Goal: Task Accomplishment & Management: Use online tool/utility

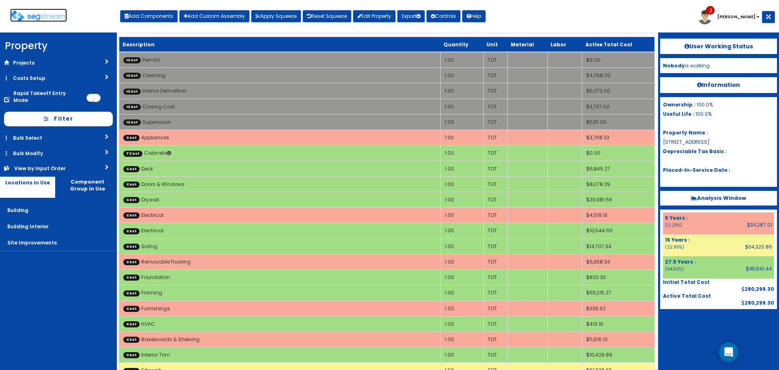
click at [32, 15] on img at bounding box center [38, 16] width 57 height 12
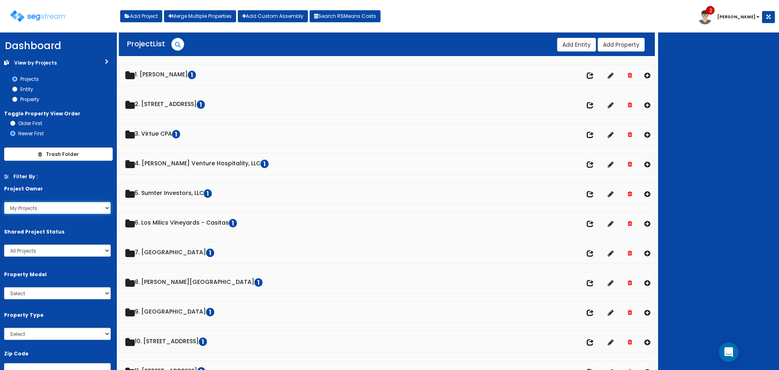
click at [56, 209] on select "My Projects All Projects kylej johnd mattg drewn mattb chads pault Conrad" at bounding box center [57, 208] width 107 height 12
select select "all"
click at [4, 202] on select "My Projects All Projects kylej johnd mattg drewn mattb chads pault Conrad" at bounding box center [57, 208] width 107 height 12
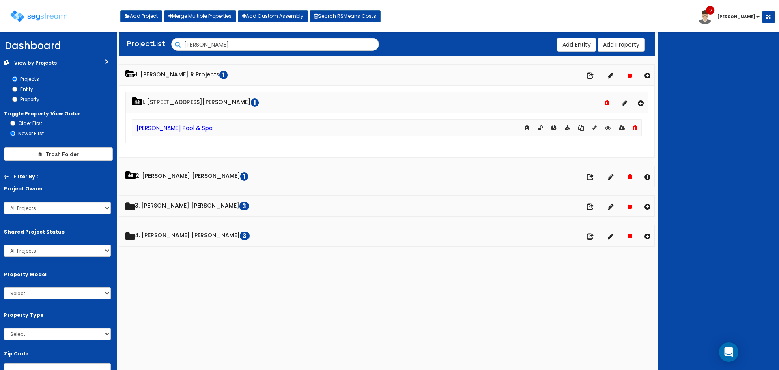
select select "all"
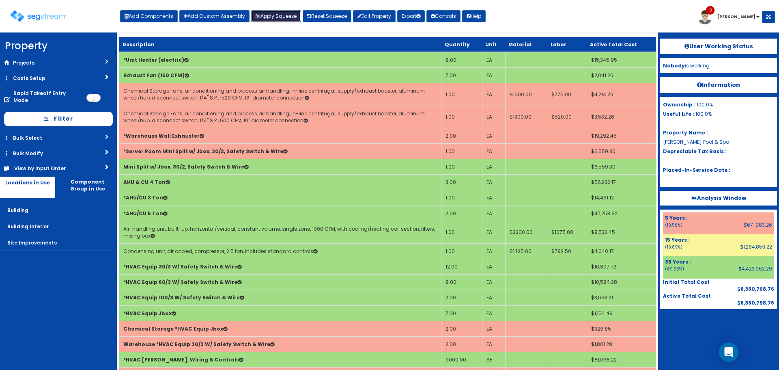
click at [275, 13] on button "Apply Squeeze" at bounding box center [276, 16] width 50 height 12
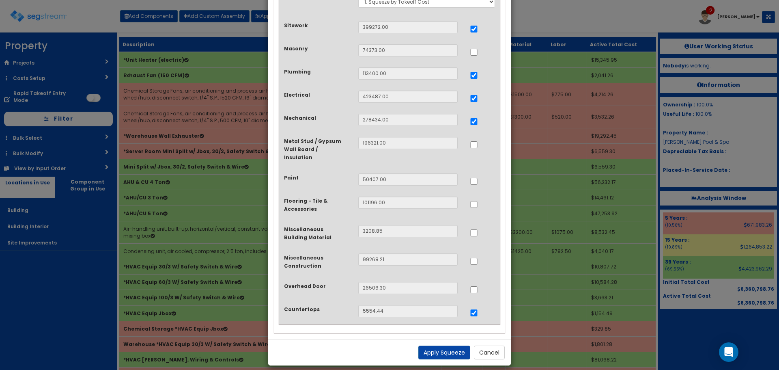
scroll to position [16, 0]
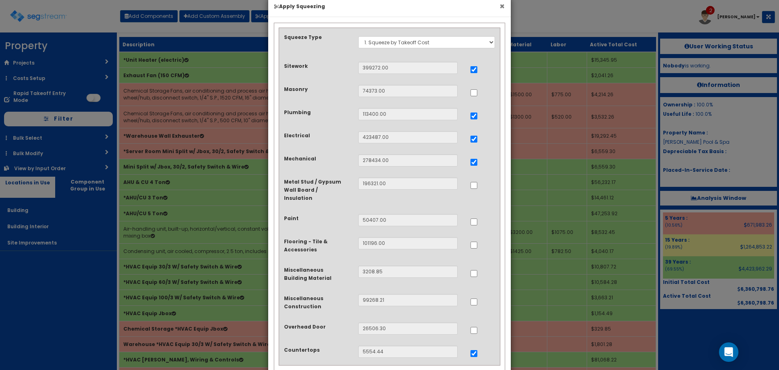
click at [502, 8] on button "×" at bounding box center [501, 6] width 5 height 9
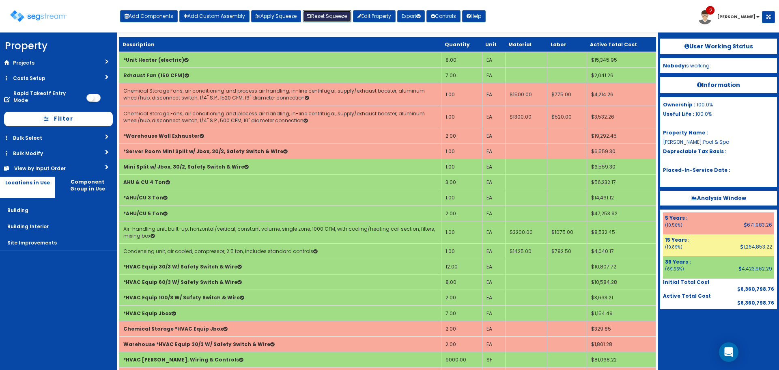
click at [330, 19] on link "Reset Squeeze" at bounding box center [327, 16] width 49 height 12
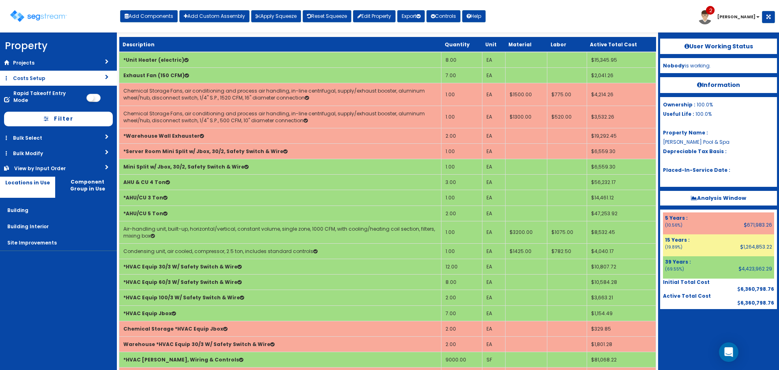
click at [42, 80] on link "Costs Setup" at bounding box center [58, 78] width 117 height 15
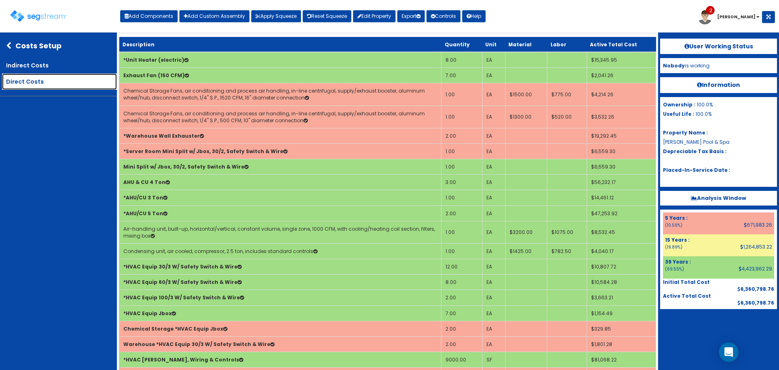
click at [16, 82] on link "Direct Costs" at bounding box center [59, 81] width 115 height 16
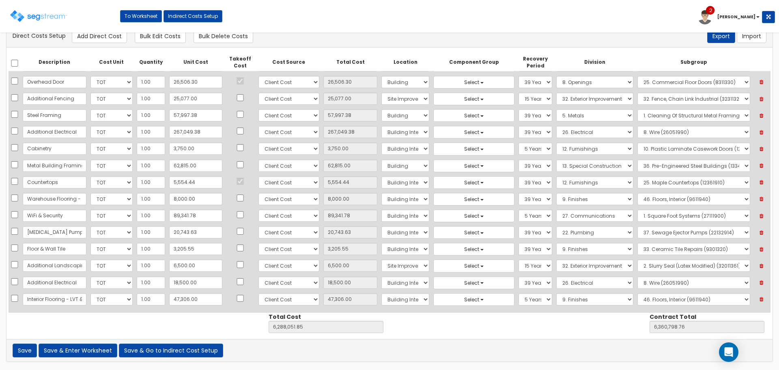
scroll to position [652, 0]
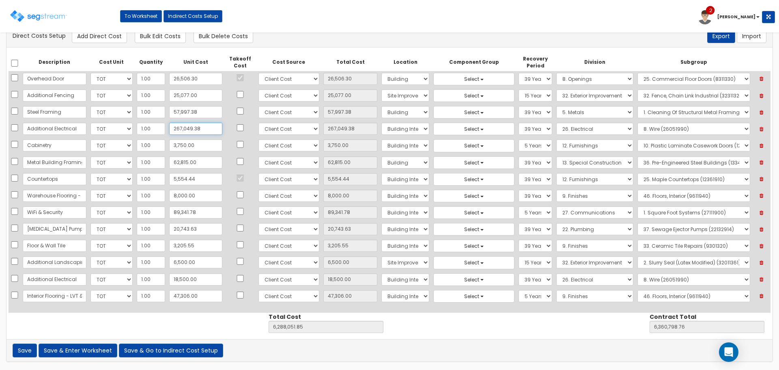
type input "2"
type input "2.00"
type input "6,021,004.47"
type input "6,093,751.38"
type input "28"
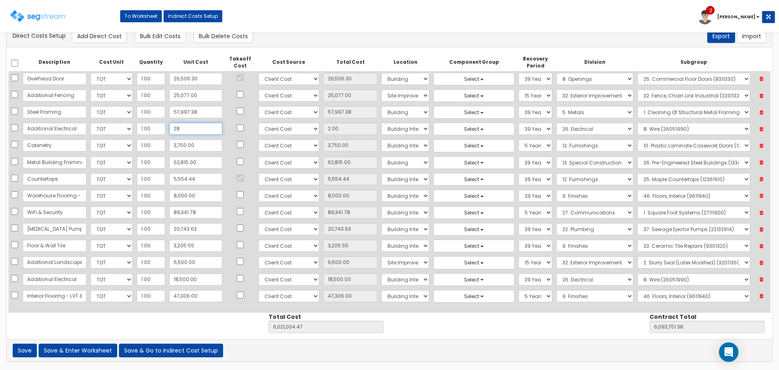
type input "28.00"
type input "6,021,030.47"
type input "6,093,777.38"
type input "285"
type input "285.00"
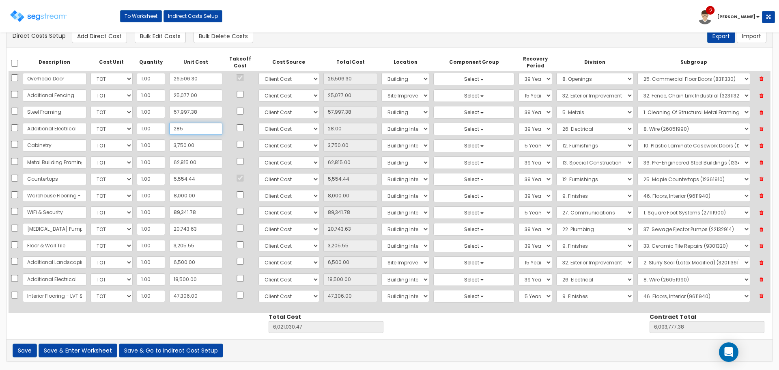
type input "6,021,287.47"
type input "6,094,034.38"
type input "2,855"
type input "2,855.00"
type input "6,023,857.47"
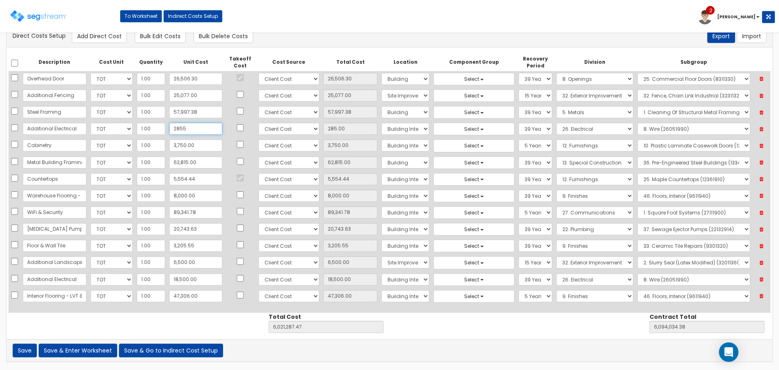
type input "6,096,604.38"
type input "285,549"
type input "285,549.00"
type input "6,306,551.47"
type input "6,379,298.38"
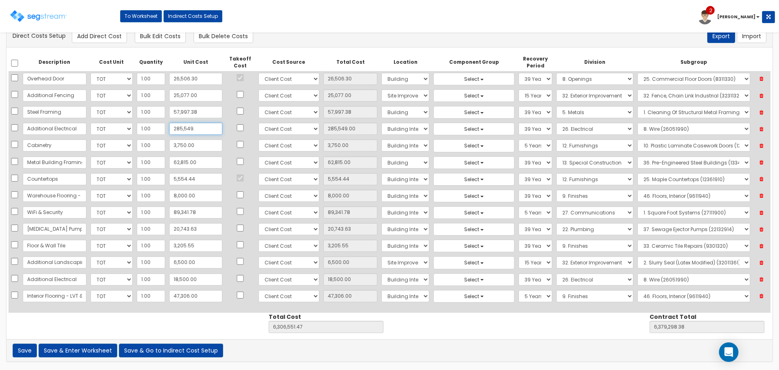
type input "285,549.3"
type input "285,549.30"
type input "6,306,551.77"
type input "6,379,298.68"
type input "285,549.38"
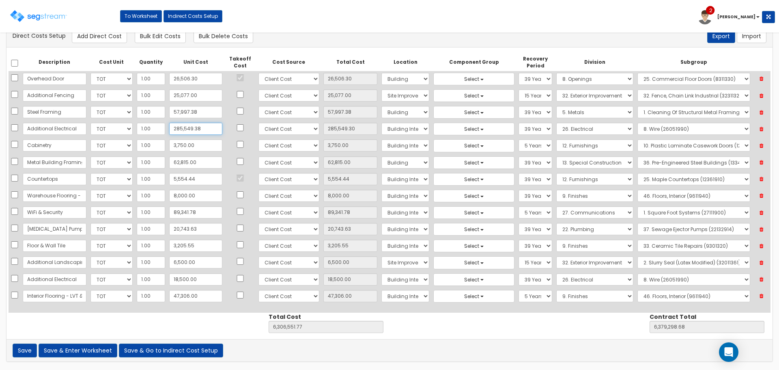
type input "285,549.38"
type input "6,306,551.85"
type input "6,379,298.76"
click at [761, 278] on icon at bounding box center [761, 279] width 14 height 11
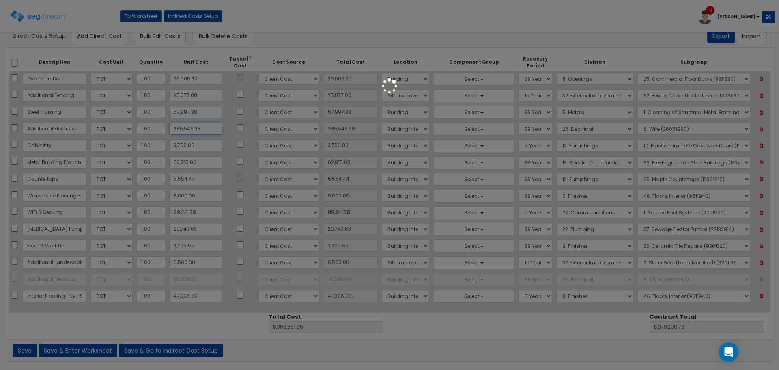
type input "6,288,051.85"
type input "6,360,798.76"
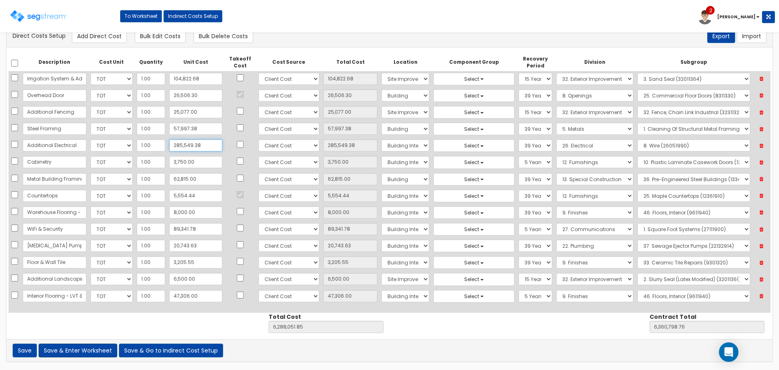
type input "285,549.38"
click at [84, 351] on button "Save & Enter Worksheet" at bounding box center [78, 350] width 79 height 14
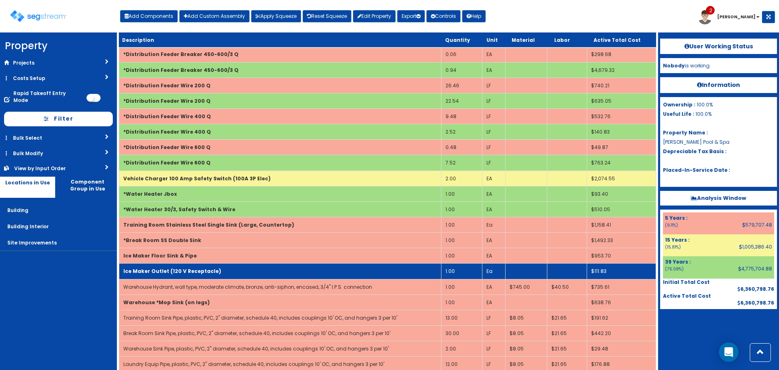
scroll to position [1014, 0]
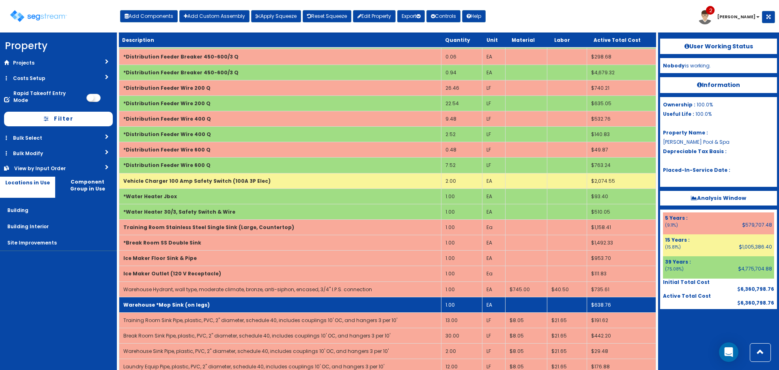
click at [360, 308] on td "Warehouse *Mop Sink (on legs)" at bounding box center [280, 304] width 322 height 15
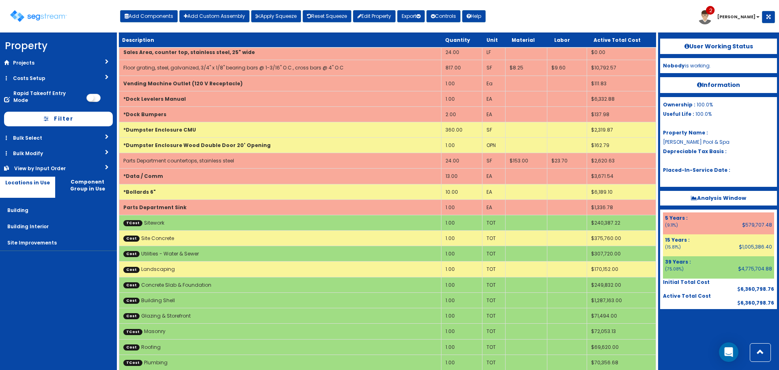
scroll to position [2115, 0]
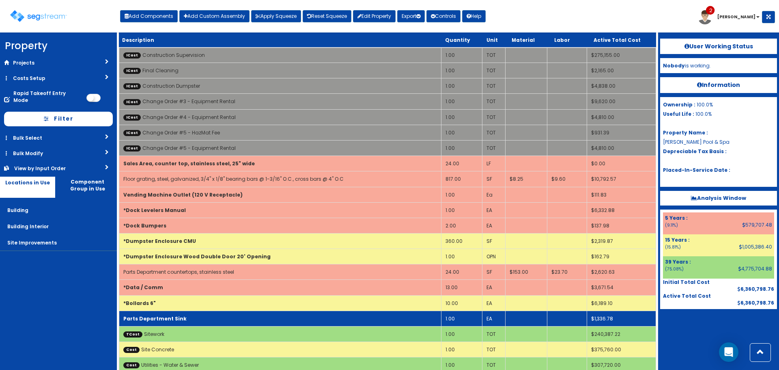
click at [328, 311] on td "Parts Department Sink" at bounding box center [280, 317] width 322 height 15
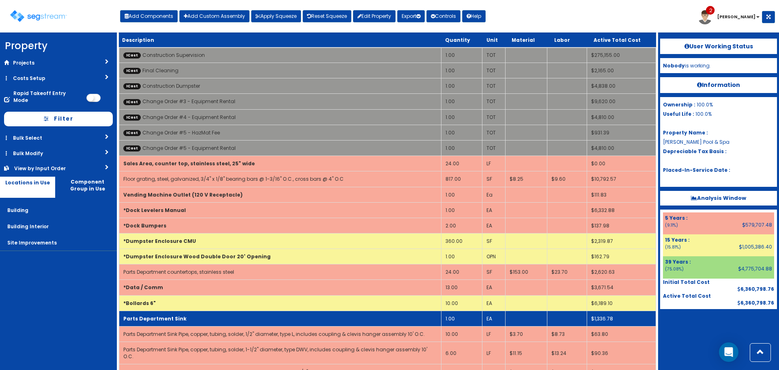
click at [328, 311] on td "Parts Department Sink" at bounding box center [280, 317] width 322 height 15
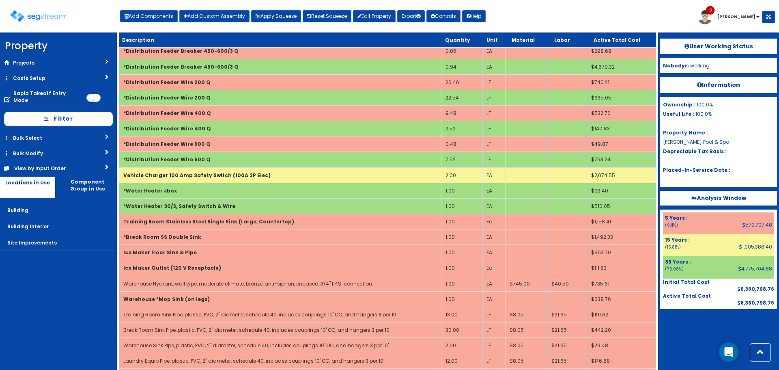
scroll to position [1020, 0]
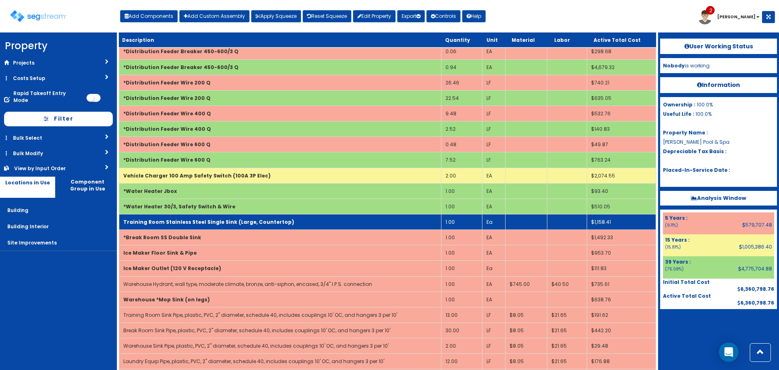
click at [286, 221] on td "Training Room Stainless Steel Single Sink (Large, Countertop)" at bounding box center [280, 221] width 322 height 15
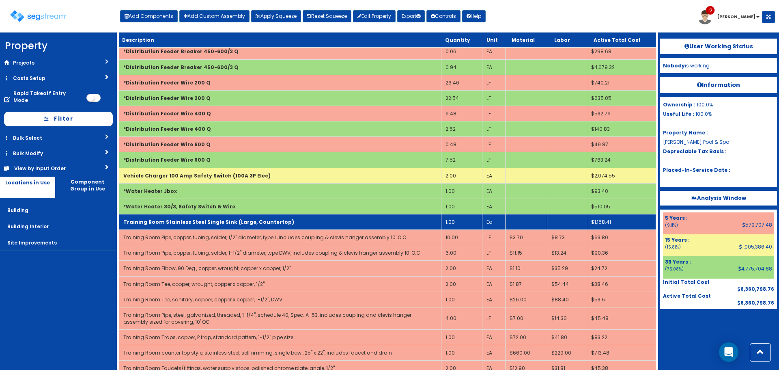
click at [156, 226] on td "Training Room Stainless Steel Single Sink (Large, Countertop)" at bounding box center [280, 221] width 322 height 15
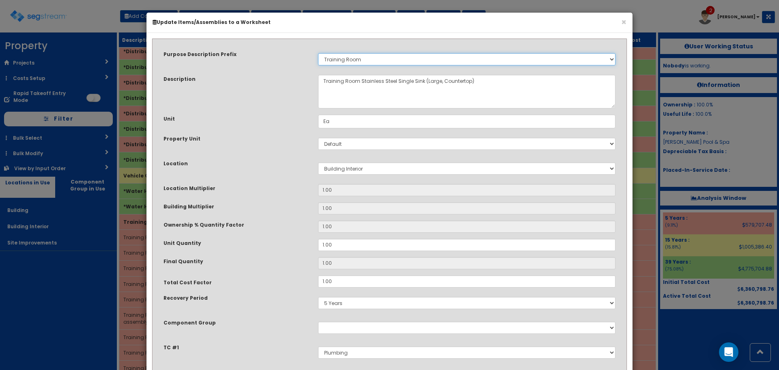
click at [389, 59] on select "Select Stair Construction, A/V System A/V System Equipment A/V System Equipment…" at bounding box center [466, 59] width 297 height 12
select select "11053"
click at [318, 53] on select "Select Stair Construction, A/V System A/V System Equipment A/V System Equipment…" at bounding box center [466, 59] width 297 height 12
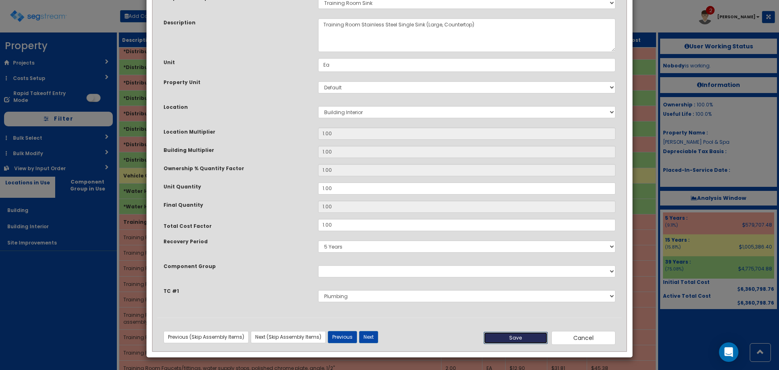
click at [510, 338] on button "Save" at bounding box center [516, 337] width 64 height 12
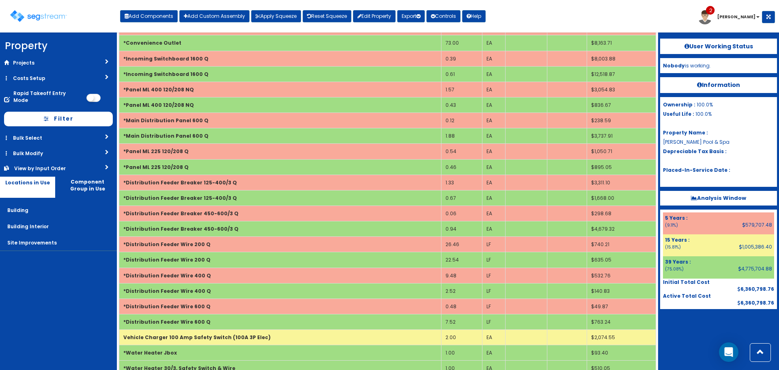
scroll to position [0, 0]
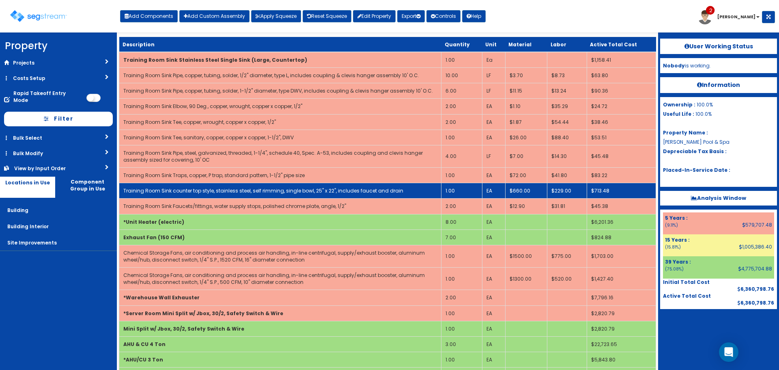
click at [207, 191] on link "Training Room Sink counter top style, stainless steel, self rimming, single bow…" at bounding box center [263, 190] width 280 height 7
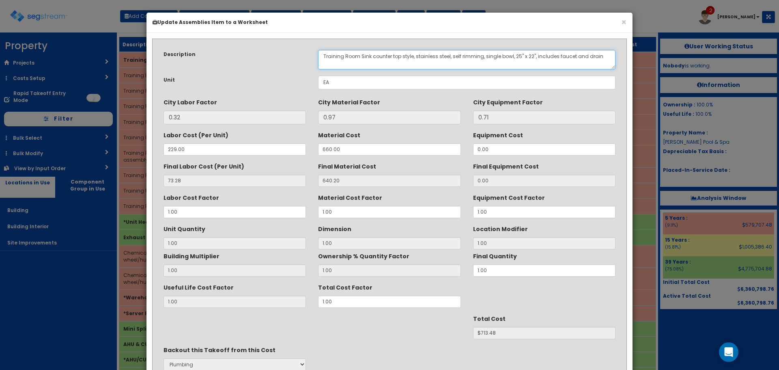
click at [369, 55] on textarea "Training Room Sink counter top style, stainless steel, self rimming, single bow…" at bounding box center [466, 59] width 297 height 19
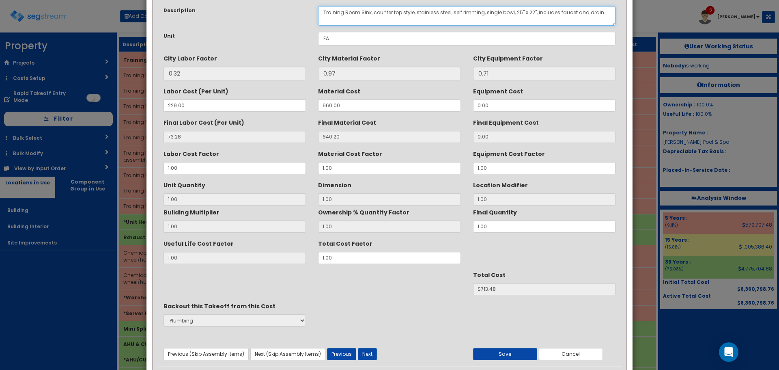
scroll to position [72, 0]
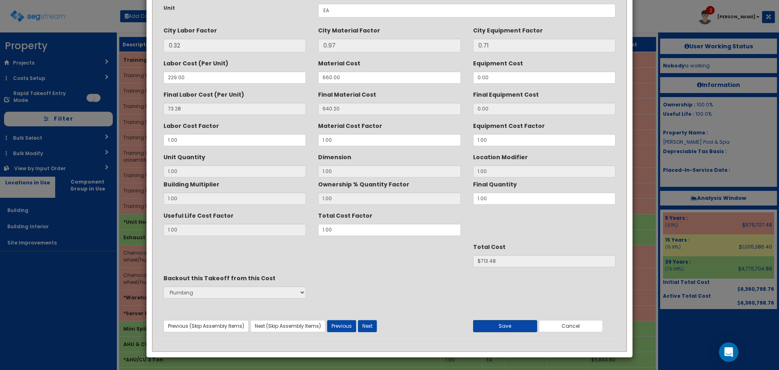
type textarea "Training Room Sink, counter top style, stainless steel, self rimming, single bo…"
click at [510, 329] on button "Save" at bounding box center [505, 326] width 64 height 12
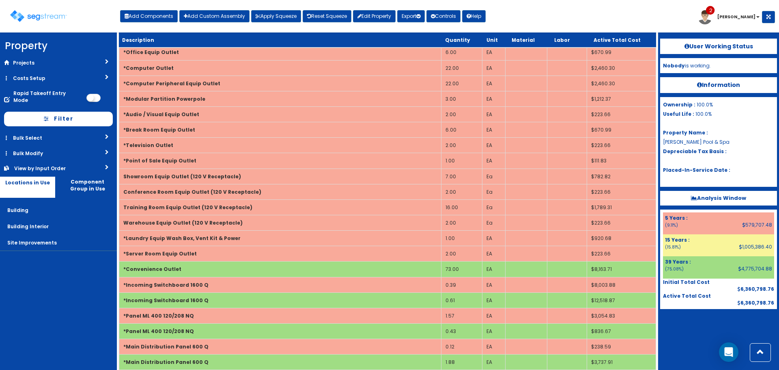
scroll to position [893, 0]
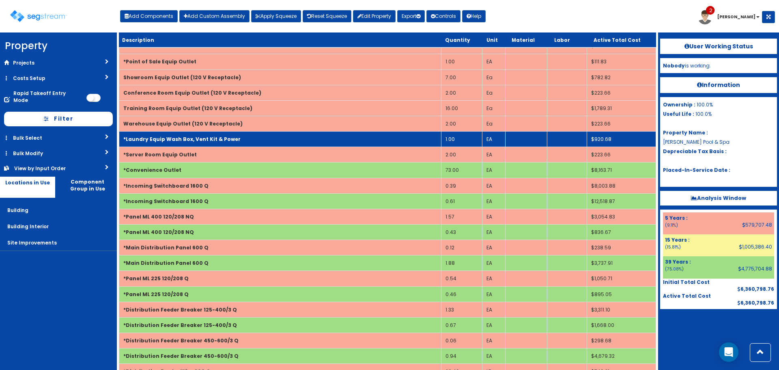
click at [237, 137] on td "*Laundry Equip Wash Box, Vent Kit & Power" at bounding box center [280, 138] width 322 height 15
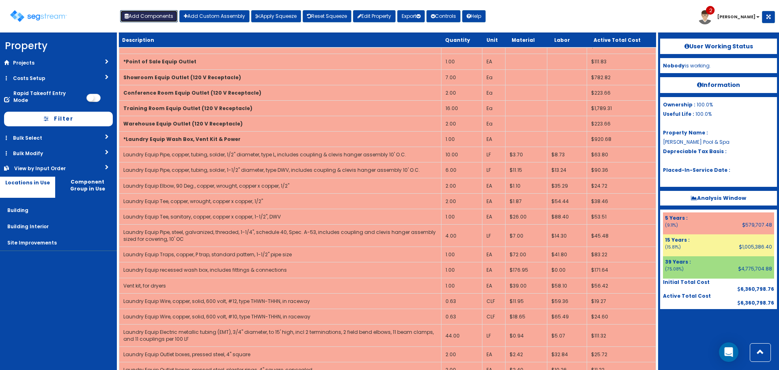
click at [158, 17] on button "Add Components" at bounding box center [149, 16] width 58 height 12
select select "5Y"
select select "default"
select select "7"
select select "5274278"
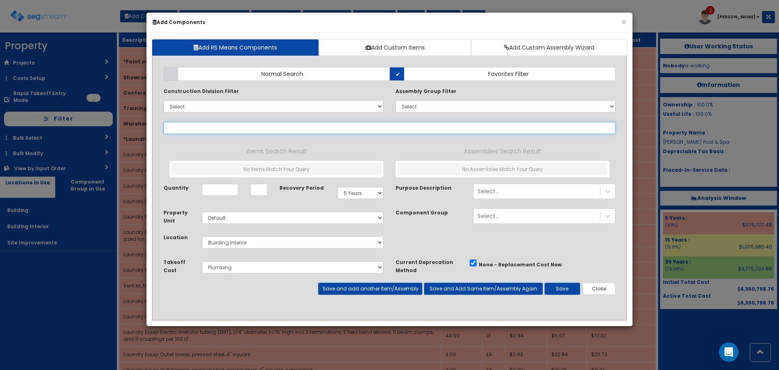
select select
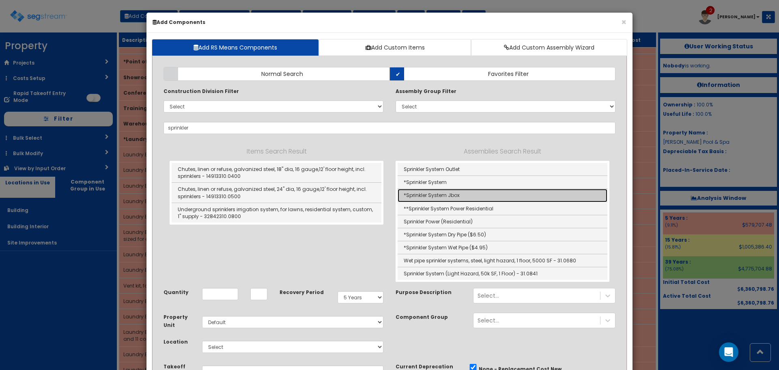
click at [456, 195] on link "*Sprinkler System Jbox" at bounding box center [503, 195] width 210 height 13
type input "*Sprinkler System Jbox"
type input "EA"
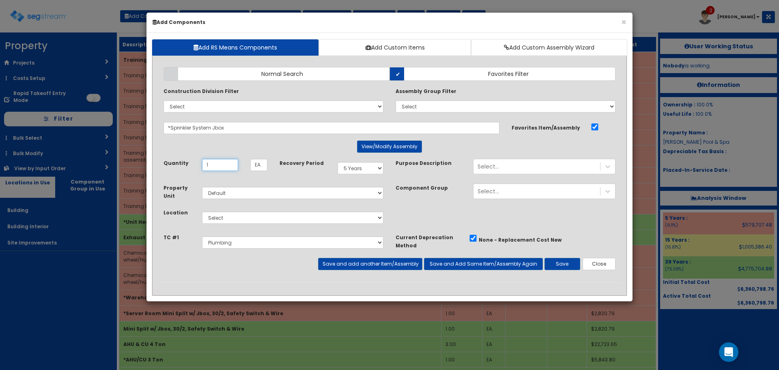
type input "1"
select select "39Y"
click at [306, 216] on select "Select Building Building Interior Site Improvements Add Additional Location" at bounding box center [292, 217] width 181 height 12
select select "6"
click at [202, 211] on select "Select Building Building Interior Site Improvements Add Additional Location" at bounding box center [292, 217] width 181 height 12
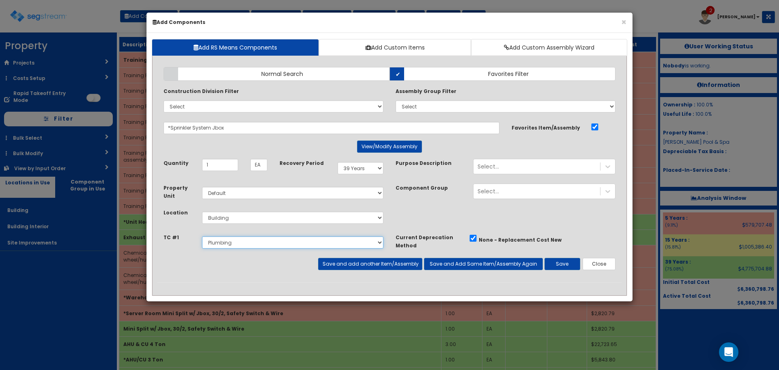
click at [252, 240] on select "Select Sitework Masonry Plumbing Electrical Mechanical Metal Stud / Gypsum Wall…" at bounding box center [292, 242] width 181 height 12
select select "5274279"
click at [202, 236] on select "Select Sitework Masonry Plumbing Electrical Mechanical Metal Stud / Gypsum Wall…" at bounding box center [292, 242] width 181 height 12
click at [401, 265] on button "Save and add another Item/Assembly" at bounding box center [370, 264] width 104 height 12
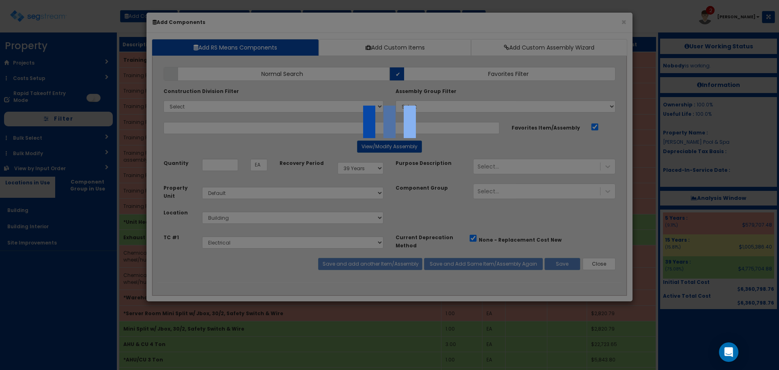
select select "5274279"
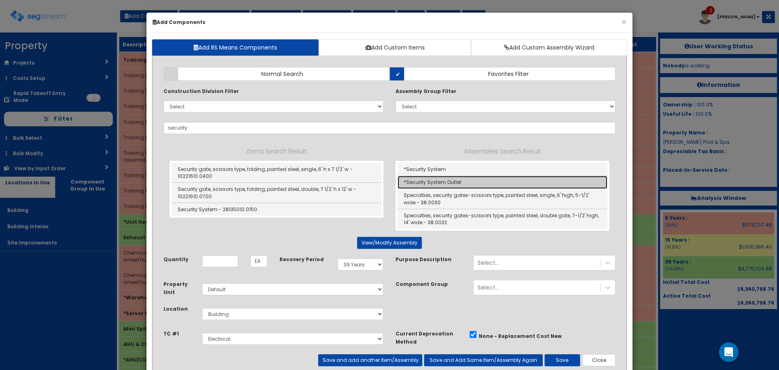
click at [450, 180] on link "*Security System Outlet" at bounding box center [503, 182] width 210 height 13
type input "*Security System Outlet"
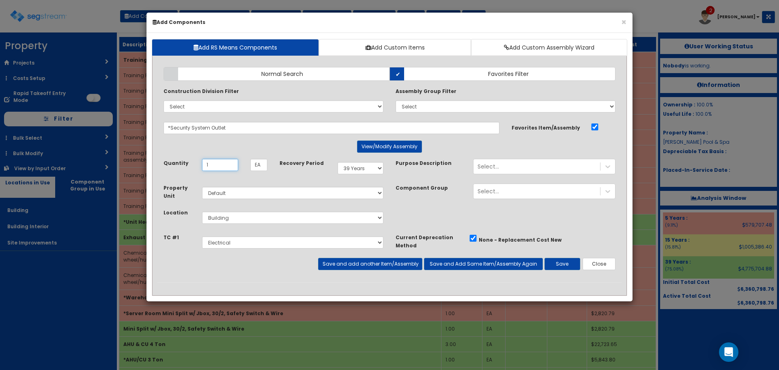
type input "1"
select select "5Y"
click at [268, 220] on select "Select Building Building Interior Site Improvements Add Additional Location" at bounding box center [292, 217] width 181 height 12
select select "7"
click at [202, 211] on select "Select Building Building Interior Site Improvements Add Additional Location" at bounding box center [292, 217] width 181 height 12
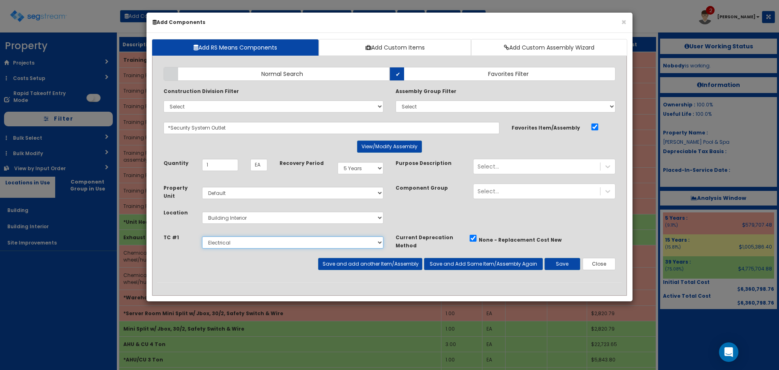
click at [239, 239] on select "Select Sitework Masonry Plumbing Electrical Mechanical Metal Stud / Gypsum Wall…" at bounding box center [292, 242] width 181 height 12
click at [570, 264] on button "Save" at bounding box center [562, 264] width 36 height 12
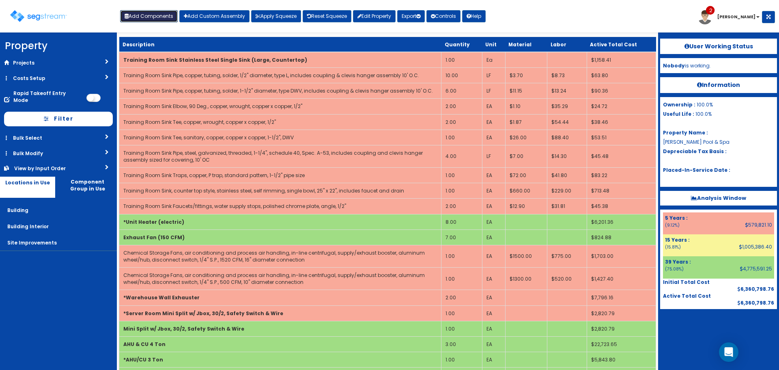
click at [166, 14] on button "Add Components" at bounding box center [149, 16] width 58 height 12
select select
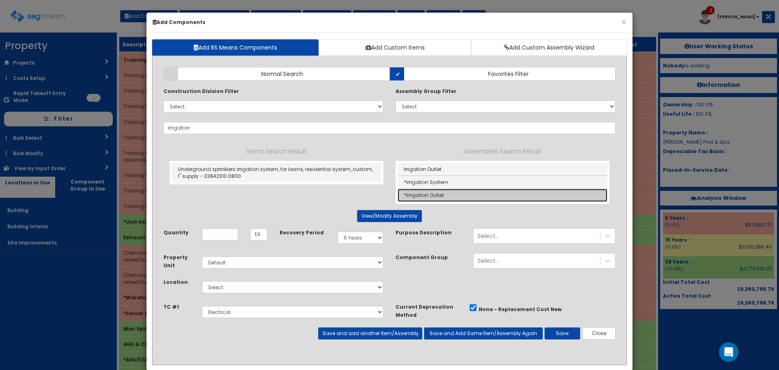
click at [450, 194] on link "*Irrigation Outlet" at bounding box center [503, 195] width 210 height 13
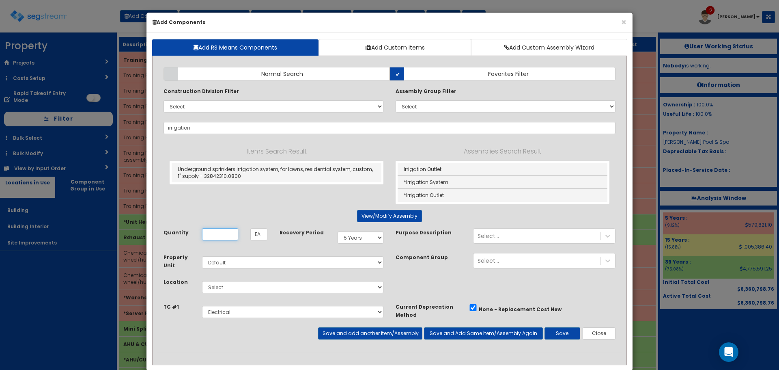
type input "*Irrigation Outlet"
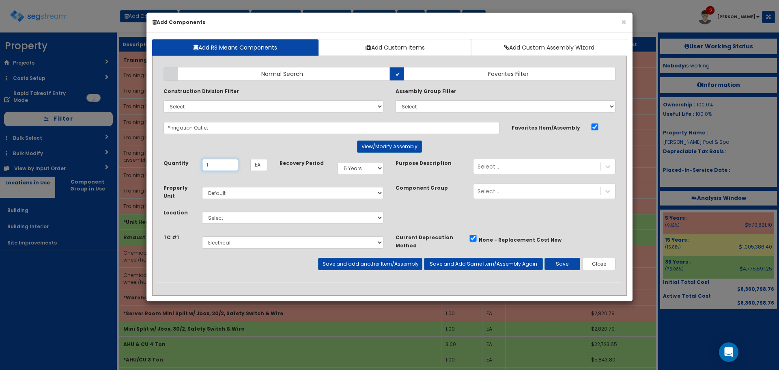
type input "1"
select select "15Y"
click at [223, 216] on select "Select Building Building Interior Site Improvements Add Additional Location" at bounding box center [292, 217] width 181 height 12
select select "27"
click at [202, 211] on select "Select Building Building Interior Site Improvements Add Additional Location" at bounding box center [292, 217] width 181 height 12
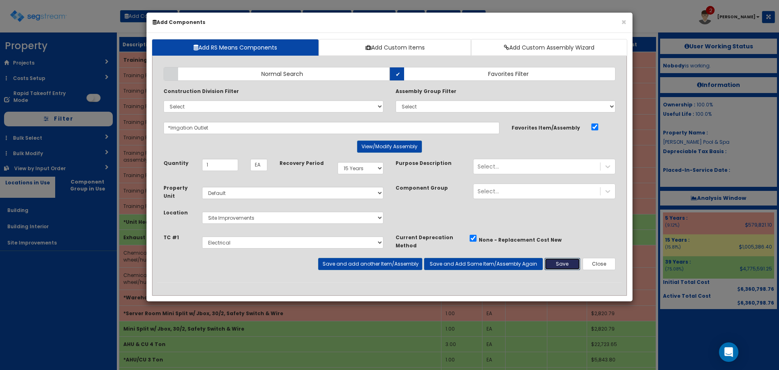
click at [566, 265] on button "Save" at bounding box center [562, 264] width 36 height 12
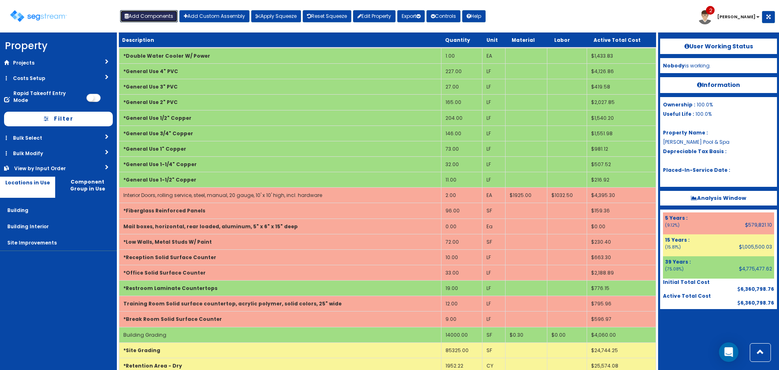
scroll to position [2272, 0]
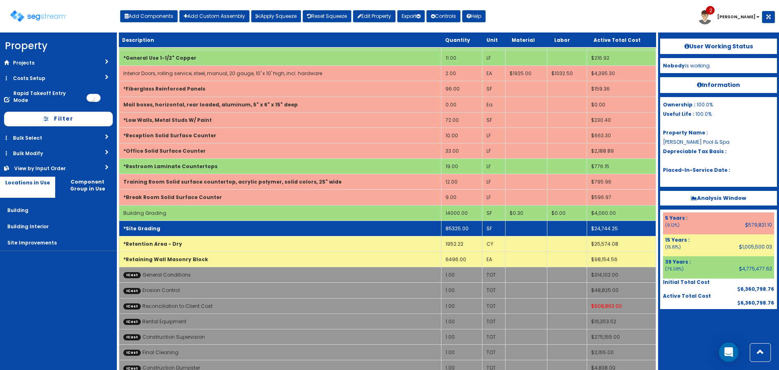
click at [301, 225] on td "*Site Grading" at bounding box center [280, 227] width 322 height 15
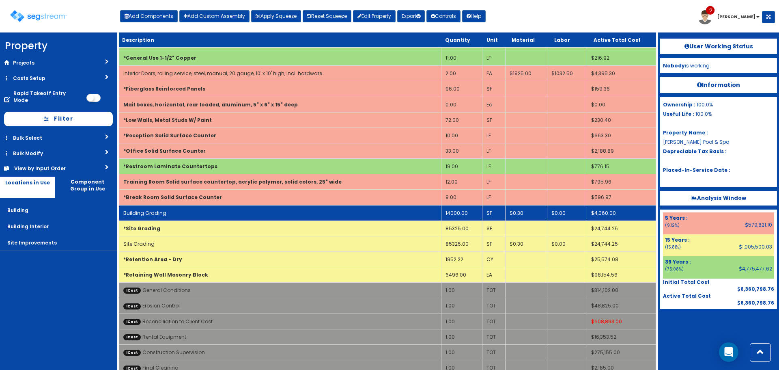
click at [297, 211] on td "Building Grading" at bounding box center [280, 212] width 322 height 15
select select "5274269"
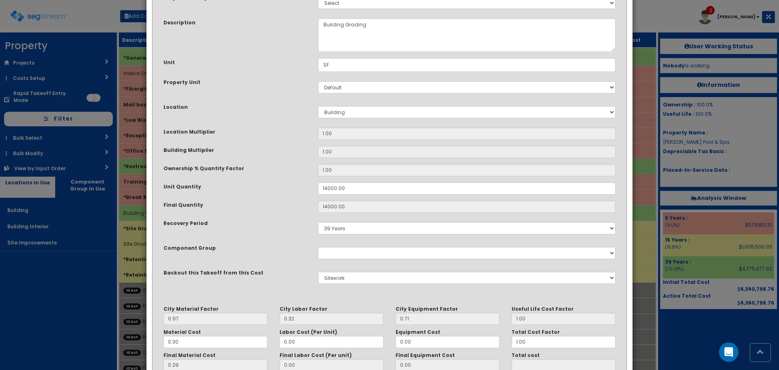
scroll to position [126, 0]
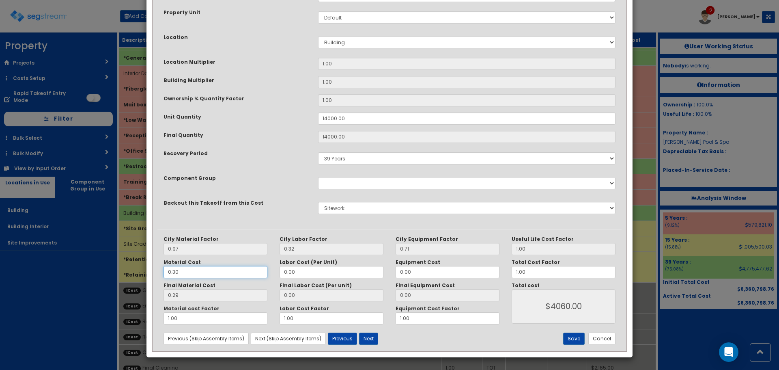
click at [174, 272] on input "0.30" at bounding box center [215, 272] width 104 height 12
type input "0.0"
type input "0.00"
type input "$0.00"
type input "0.60"
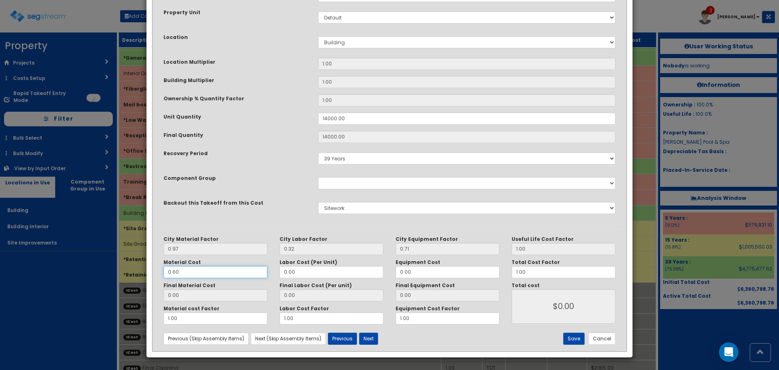
type input "0.58"
type input "$8120.00"
type input "0.60"
click at [577, 340] on button "Save" at bounding box center [574, 338] width 22 height 12
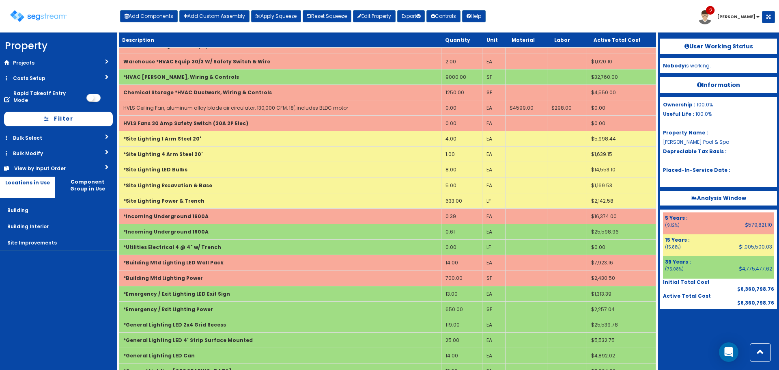
scroll to position [455, 0]
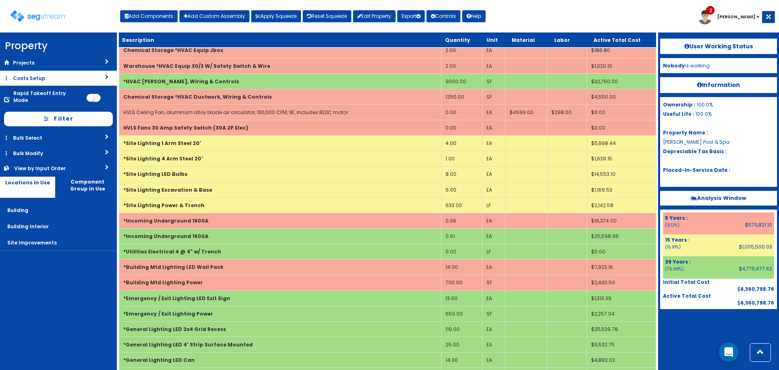
click at [41, 76] on link "Costs Setup" at bounding box center [58, 78] width 117 height 15
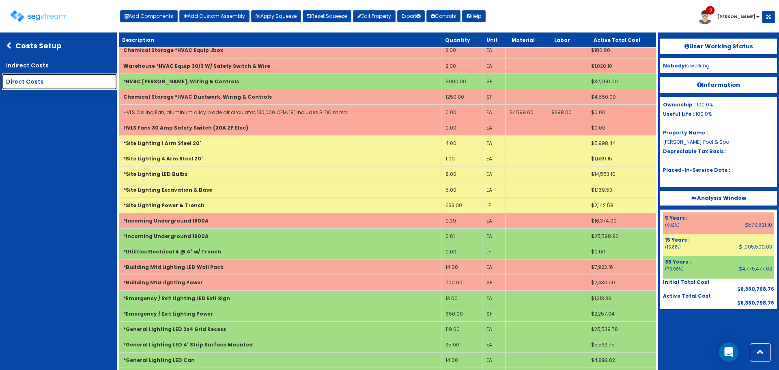
click at [40, 81] on link "Direct Costs" at bounding box center [59, 81] width 115 height 16
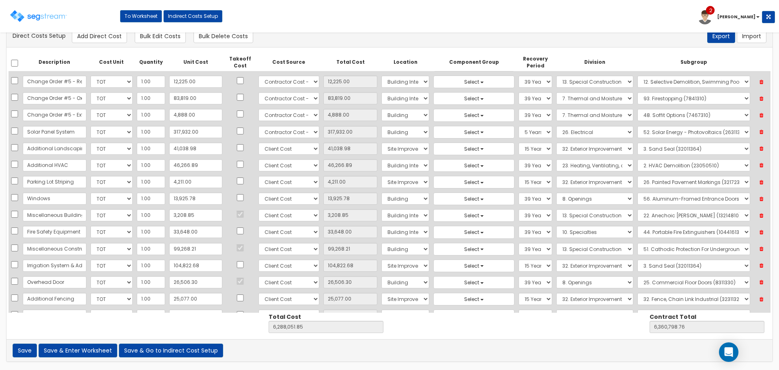
scroll to position [409, 0]
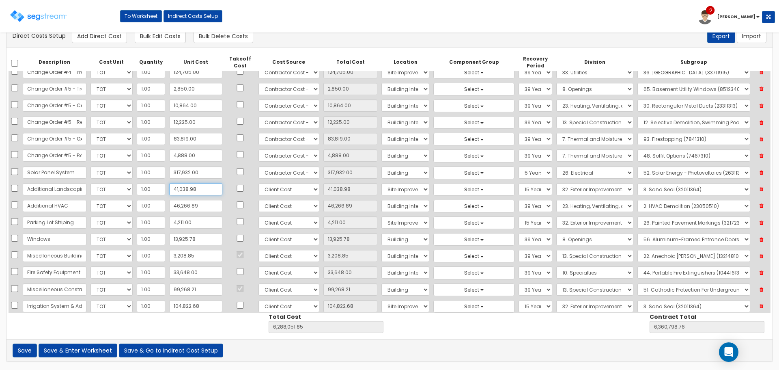
type input "4"
type input "4.00"
type input "6,247,016.87"
type input "6,319,763.78"
type input "47"
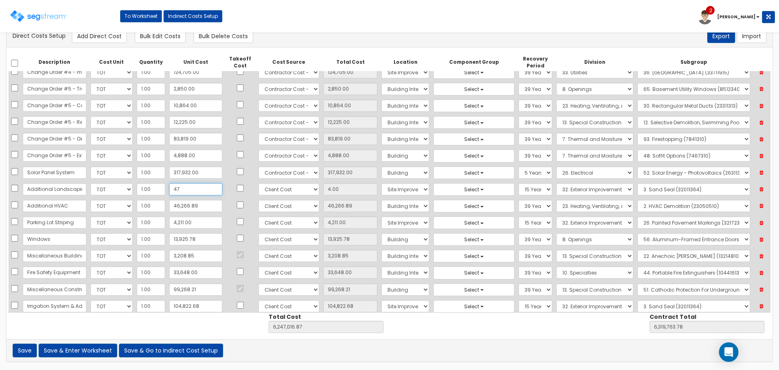
type input "47.00"
type input "6,247,059.87"
type input "6,319,806.78"
type input "475"
type input "475.00"
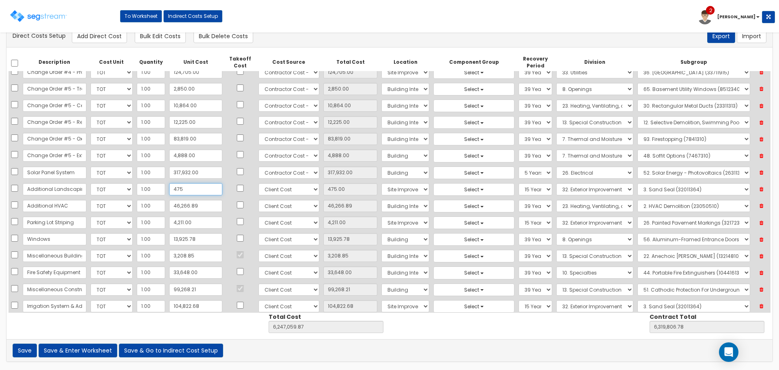
type input "6,247,487.87"
type input "6,320,234.78"
type input "4,753"
type input "4,753.00"
type input "6,251,765.87"
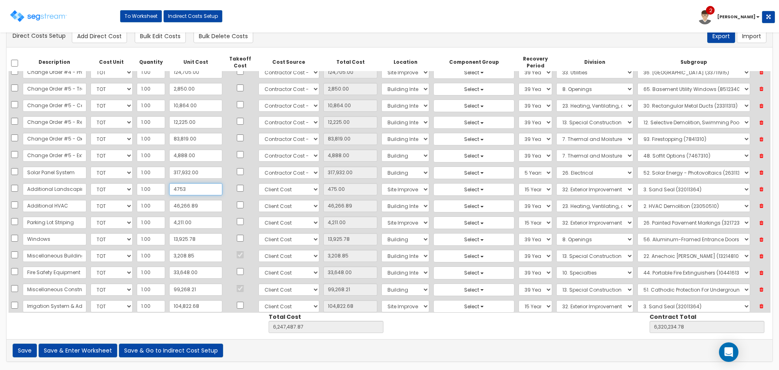
type input "6,324,512.78"
type input "47,538"
type input "47,538.00"
type input "6,294,550.87"
type input "6,367,297.78"
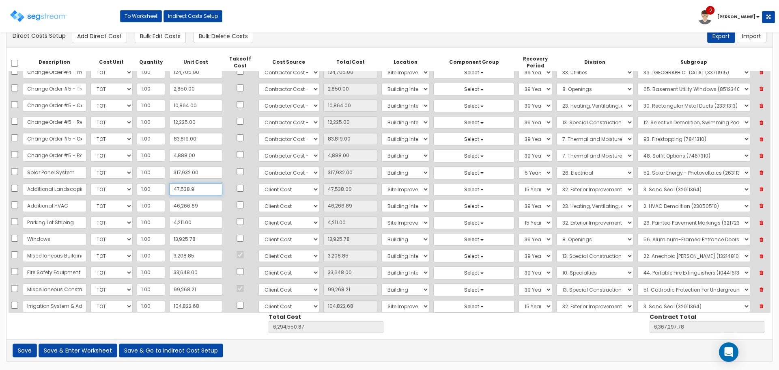
type input "47,538.98"
type input "6,294,551.85"
type input "6,367,298.76"
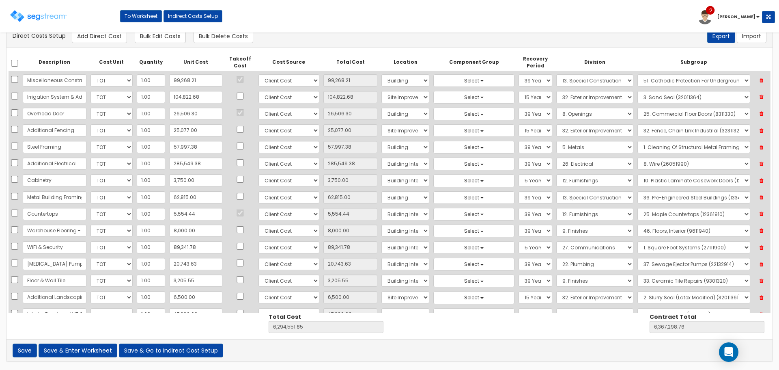
scroll to position [636, 0]
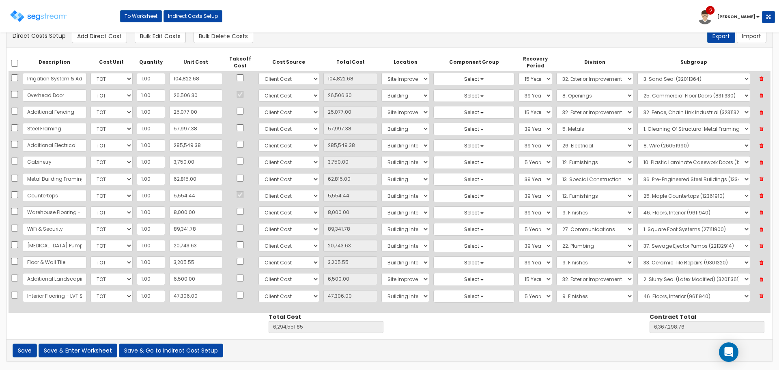
click at [762, 280] on icon at bounding box center [761, 279] width 14 height 11
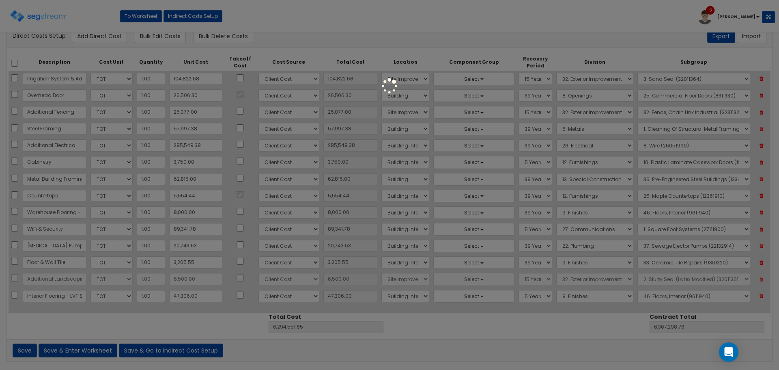
type input "6,288,051.85"
type input "6,360,798.76"
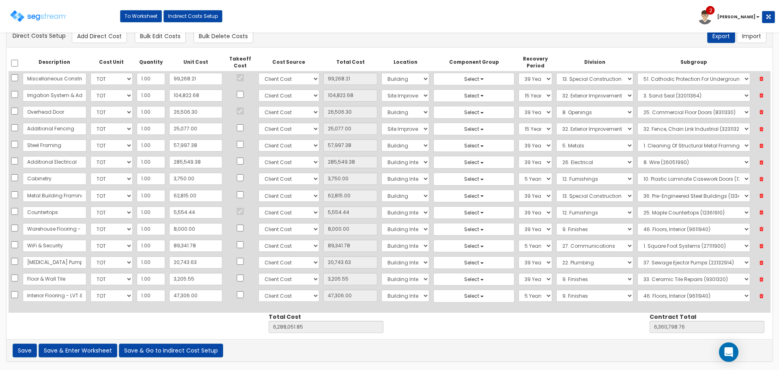
scroll to position [619, 0]
type input "47,538.98"
click at [99, 348] on button "Save & Enter Worksheet" at bounding box center [78, 350] width 79 height 14
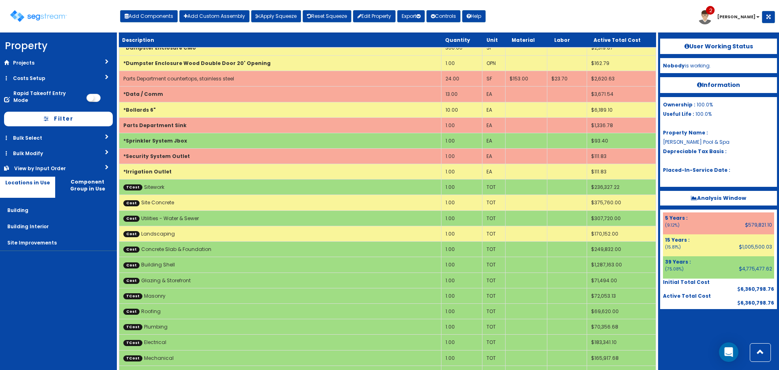
scroll to position [2227, 0]
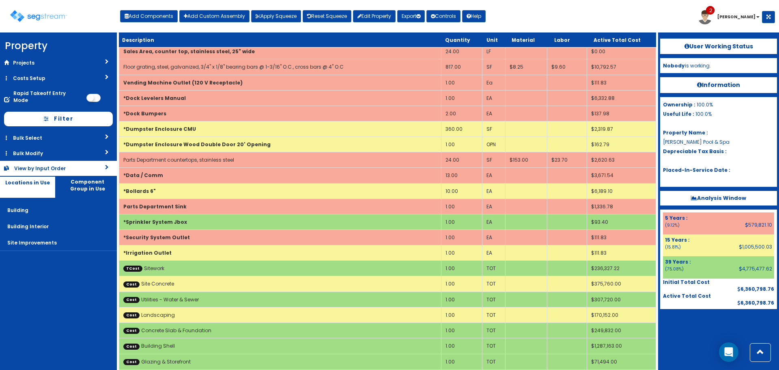
click at [51, 165] on div "View by Input Order" at bounding box center [46, 168] width 65 height 7
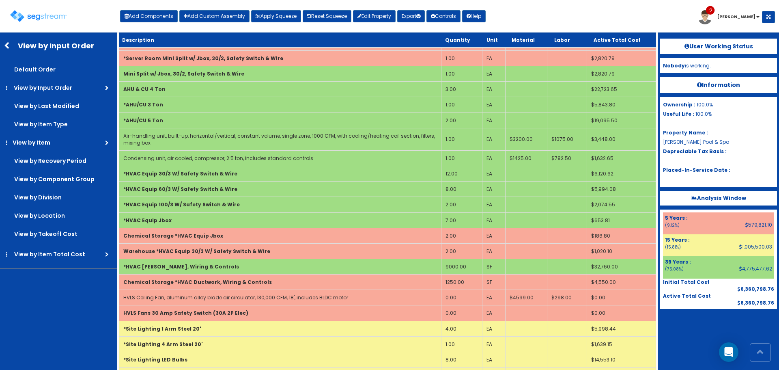
scroll to position [162, 0]
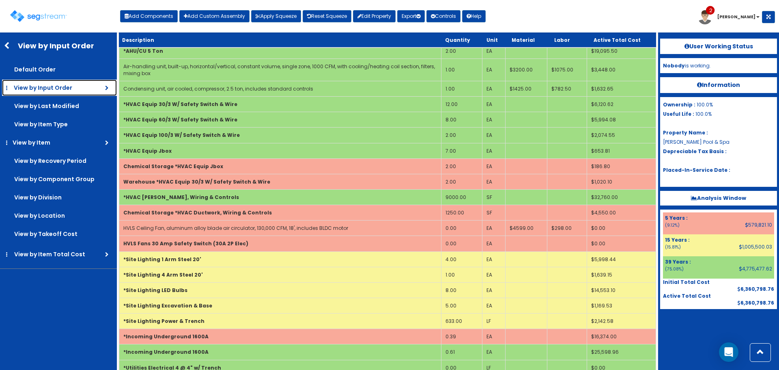
click at [56, 87] on span "View by Input Order" at bounding box center [43, 88] width 58 height 8
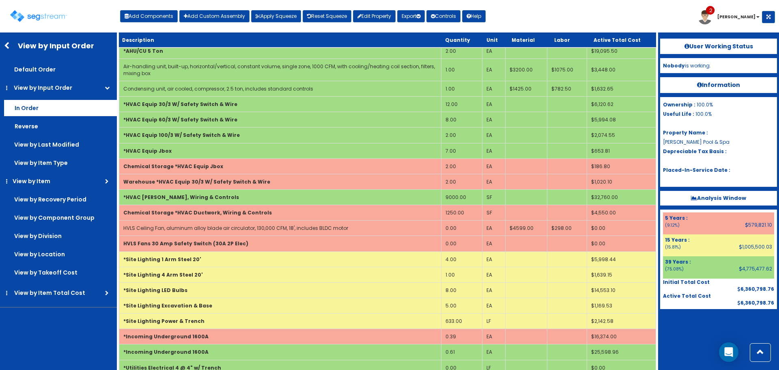
click at [52, 107] on label "In Order" at bounding box center [60, 108] width 113 height 16
click at [0, 0] on input "In Order" at bounding box center [0, 0] width 0 height 0
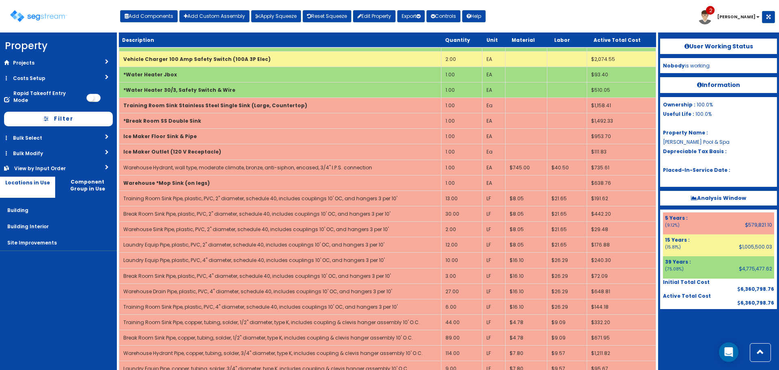
scroll to position [2264, 0]
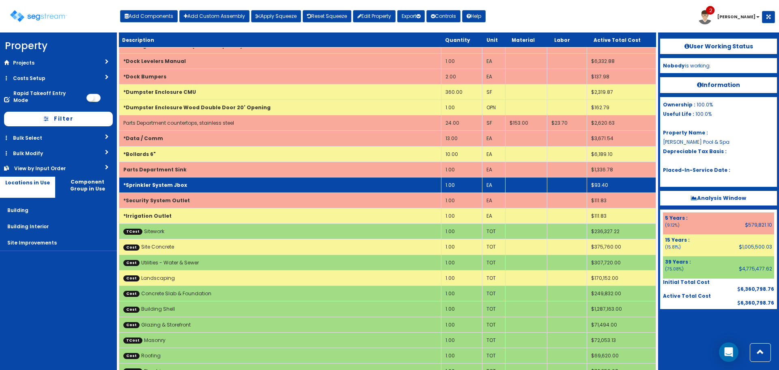
click at [187, 180] on td "*Sprinkler System Jbox" at bounding box center [280, 184] width 322 height 15
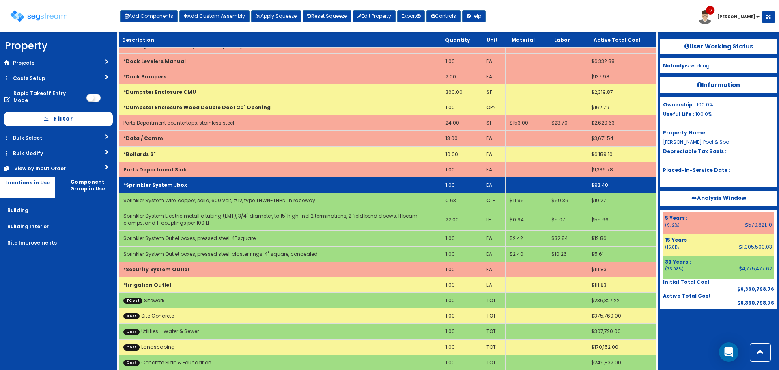
click at [187, 180] on td "*Sprinkler System Jbox" at bounding box center [280, 184] width 322 height 15
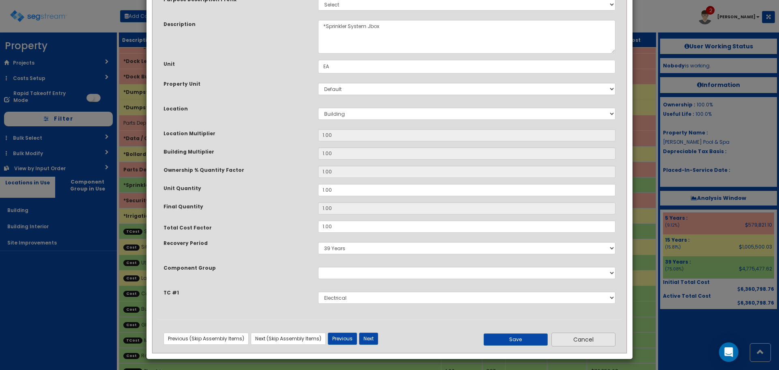
scroll to position [56, 0]
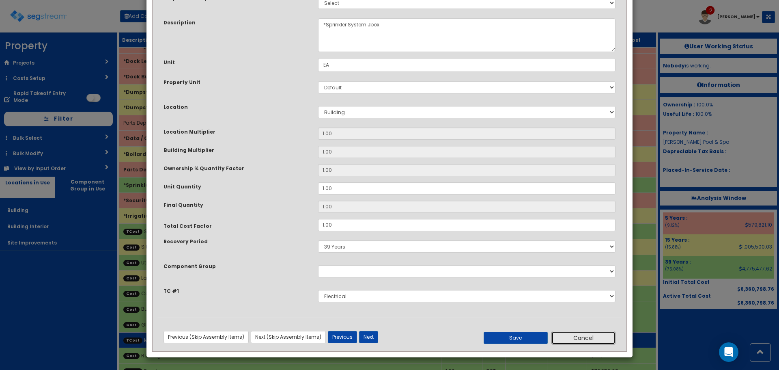
click at [587, 338] on button "Cancel" at bounding box center [583, 338] width 64 height 14
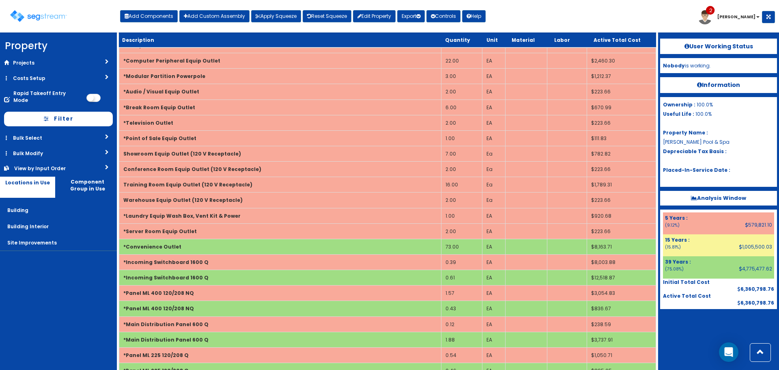
scroll to position [1056, 0]
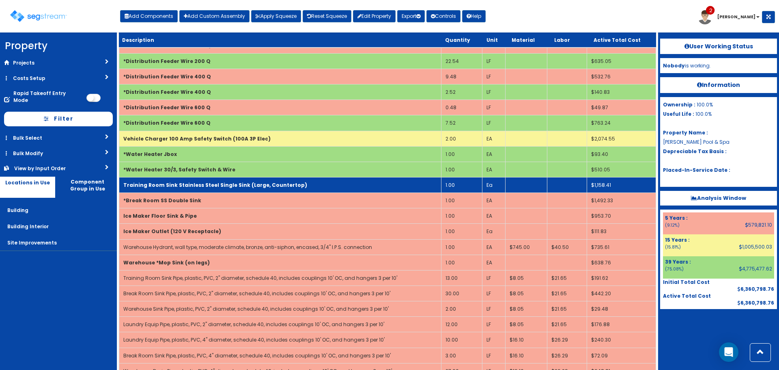
click at [230, 184] on b "Training Room Sink Stainless Steel Single Sink (Large, Countertop)" at bounding box center [215, 184] width 184 height 7
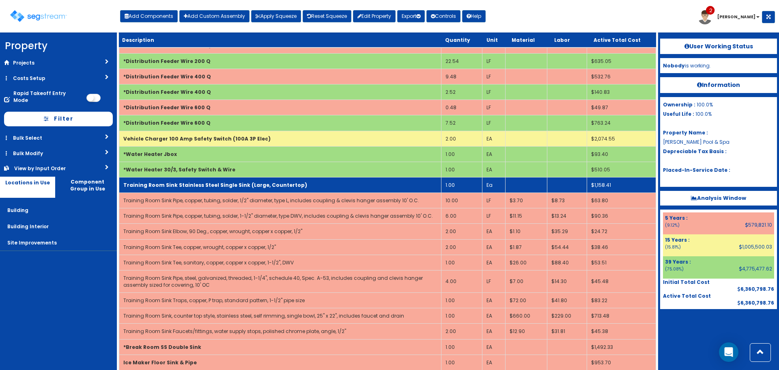
click at [230, 184] on b "Training Room Sink Stainless Steel Single Sink (Large, Countertop)" at bounding box center [215, 184] width 184 height 7
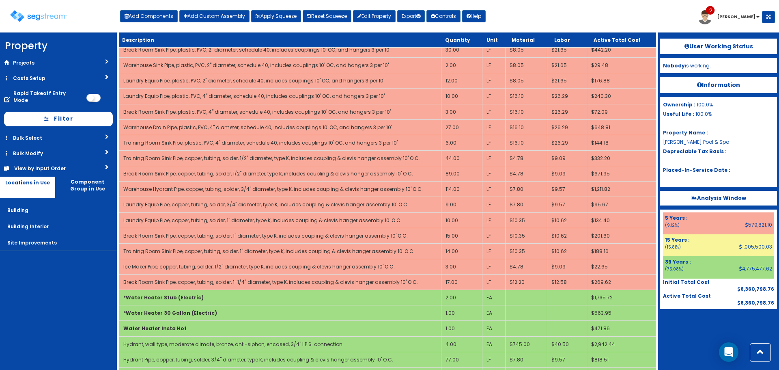
scroll to position [2279, 0]
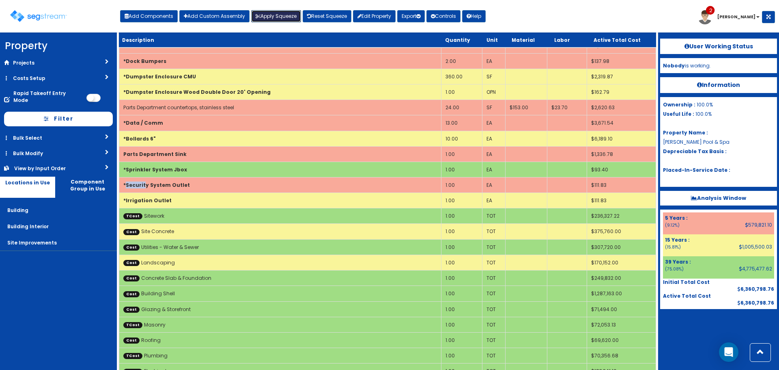
click at [269, 19] on button "Apply Squeeze" at bounding box center [276, 16] width 50 height 12
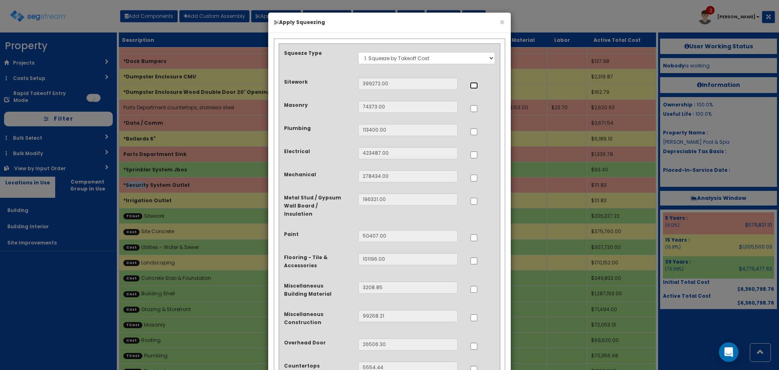
click at [476, 87] on input "..." at bounding box center [474, 85] width 8 height 7
checkbox input "true"
click at [471, 128] on input "..." at bounding box center [474, 131] width 8 height 7
checkbox input "true"
click at [474, 155] on input "..." at bounding box center [474, 154] width 8 height 7
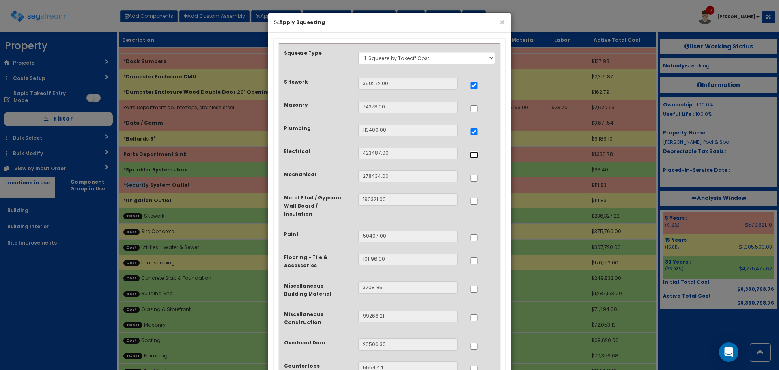
checkbox input "true"
click at [472, 178] on input "..." at bounding box center [474, 177] width 8 height 7
checkbox input "true"
click at [475, 286] on input "..." at bounding box center [474, 289] width 8 height 7
checkbox input "true"
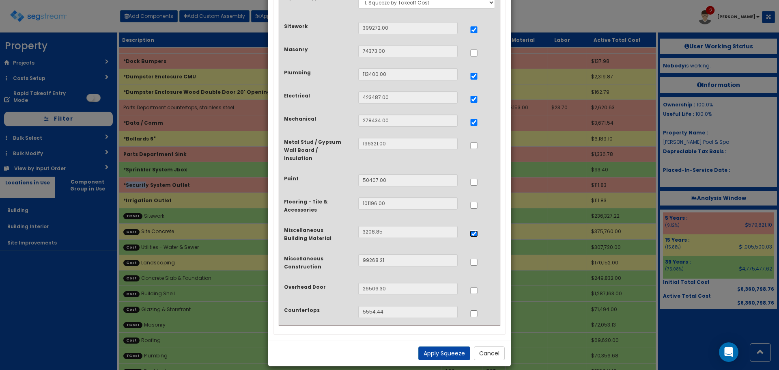
scroll to position [56, 0]
click at [474, 309] on input "..." at bounding box center [474, 312] width 8 height 7
checkbox input "true"
drag, startPoint x: 445, startPoint y: 343, endPoint x: 455, endPoint y: 346, distance: 10.3
click at [455, 346] on button "Apply Squeeze" at bounding box center [444, 352] width 52 height 14
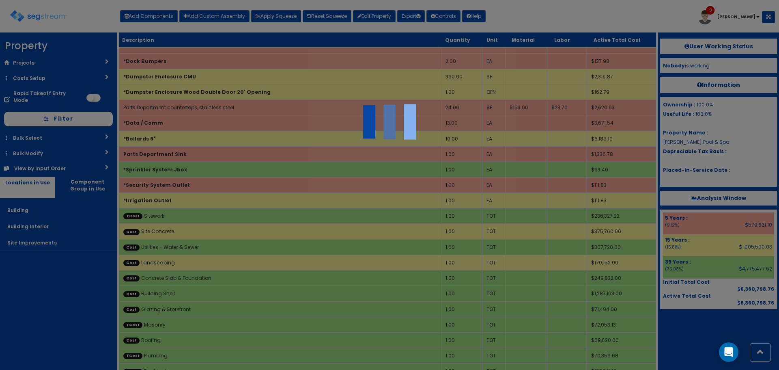
click at [455, 346] on div at bounding box center [389, 185] width 779 height 370
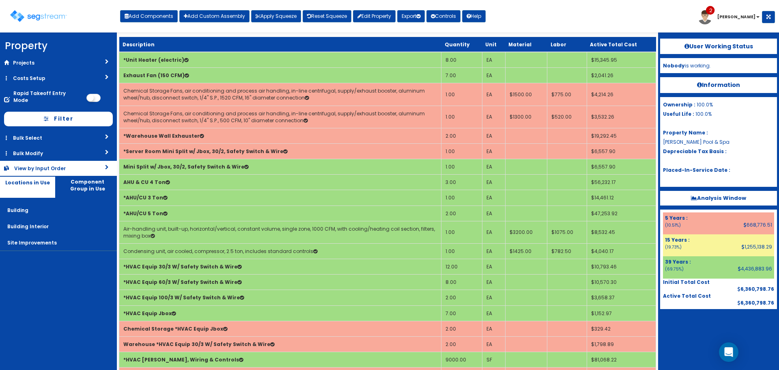
click at [37, 165] on div "View by Input Order" at bounding box center [46, 168] width 65 height 7
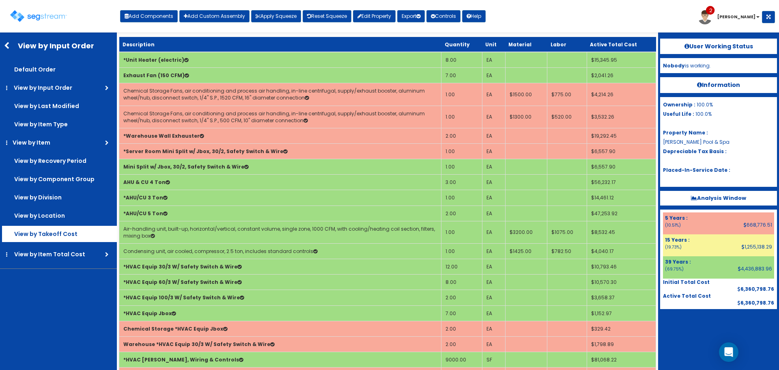
click at [69, 234] on label "View by Takeoff Cost" at bounding box center [59, 234] width 115 height 16
click at [0, 0] on input "View by Takeoff Cost" at bounding box center [0, 0] width 0 height 0
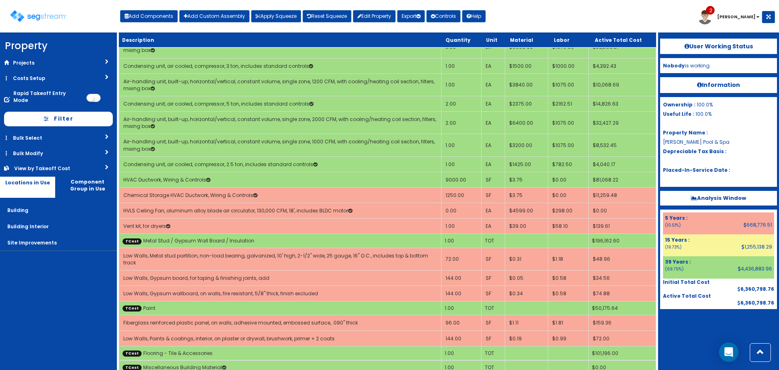
scroll to position [7992, 0]
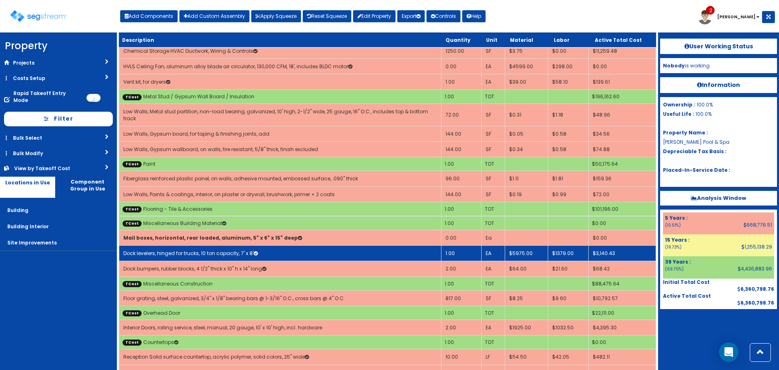
click at [225, 250] on link "Dock levelers, hinged for trucks, 10 ton capacity, 7' x 8'" at bounding box center [190, 253] width 134 height 7
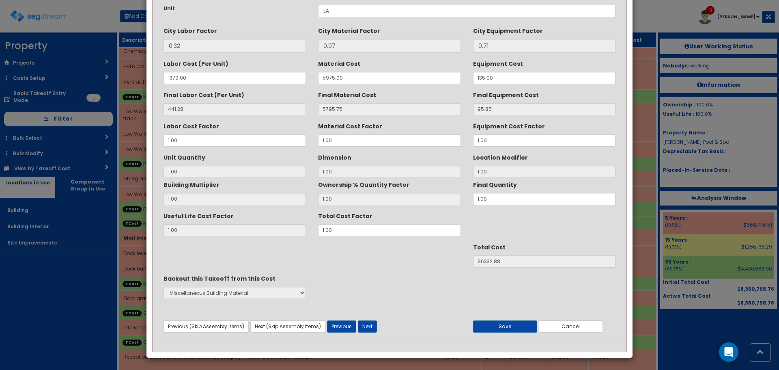
scroll to position [72, 0]
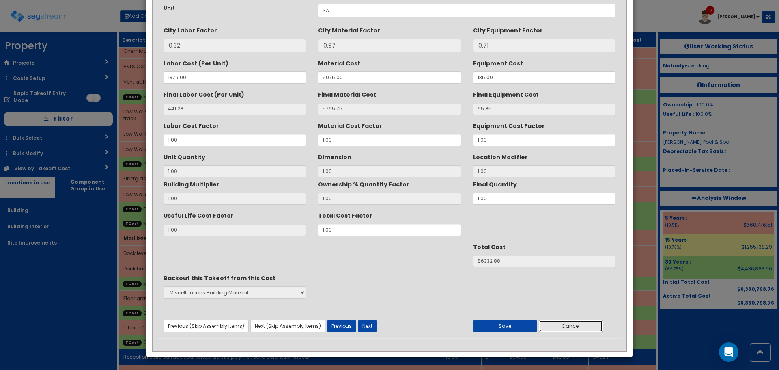
drag, startPoint x: 591, startPoint y: 325, endPoint x: 586, endPoint y: 326, distance: 4.5
click at [591, 325] on button "Cancel" at bounding box center [571, 326] width 64 height 12
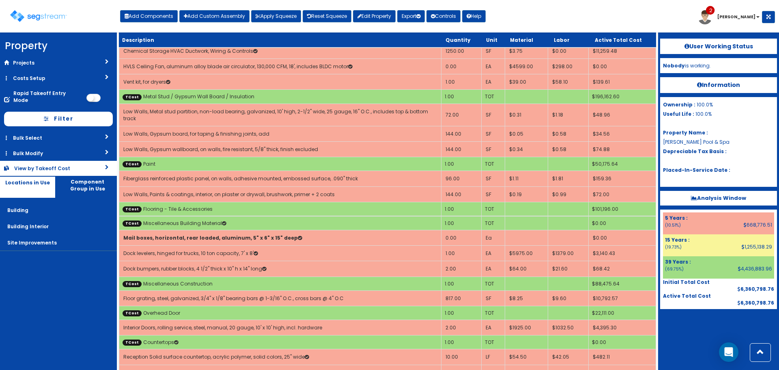
click at [73, 165] on div "View by Takeoff Cost" at bounding box center [46, 168] width 65 height 7
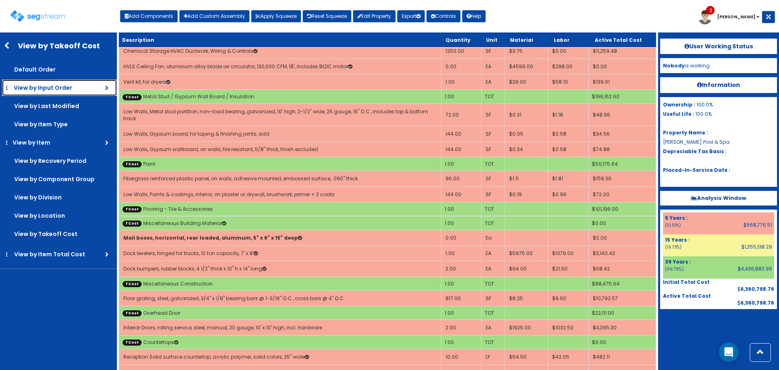
click at [68, 88] on span "View by Input Order" at bounding box center [43, 88] width 58 height 8
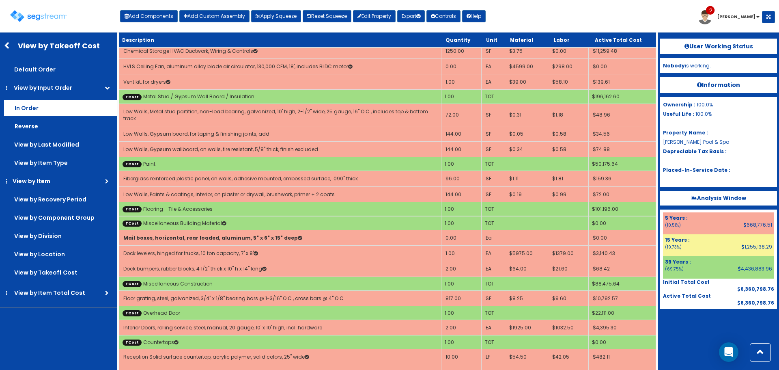
click at [68, 105] on label "In Order" at bounding box center [60, 108] width 113 height 16
click at [0, 0] on input "In Order" at bounding box center [0, 0] width 0 height 0
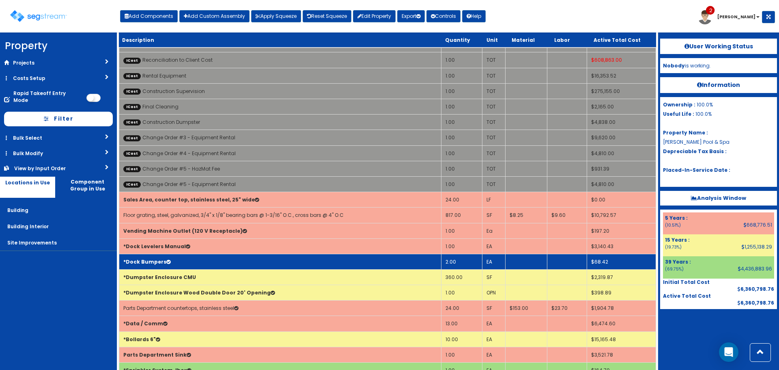
scroll to position [2065, 0]
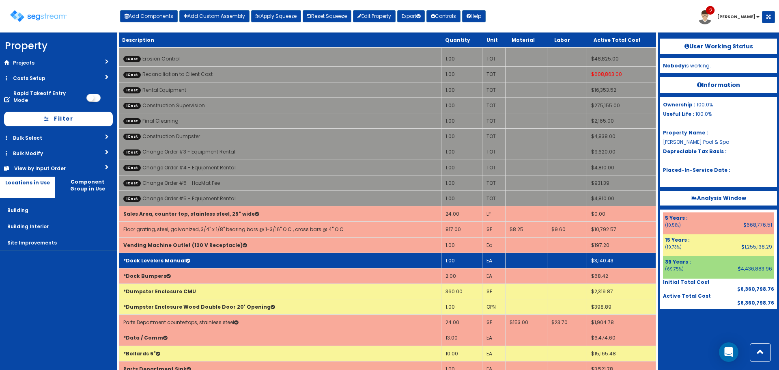
click at [246, 258] on td "*Dock Levelers Manual" at bounding box center [280, 259] width 322 height 15
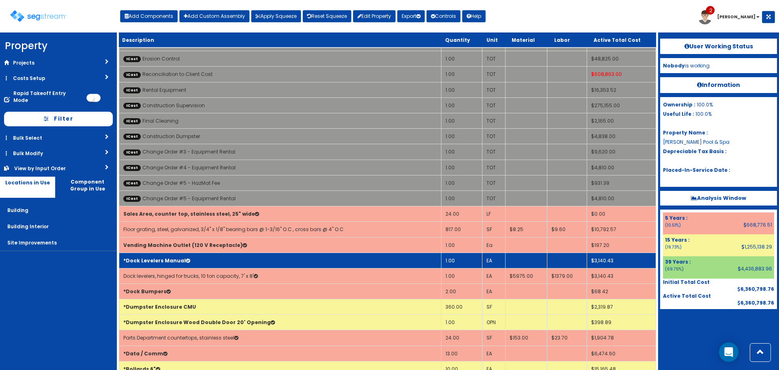
click at [246, 258] on td "*Dock Levelers Manual" at bounding box center [280, 259] width 322 height 15
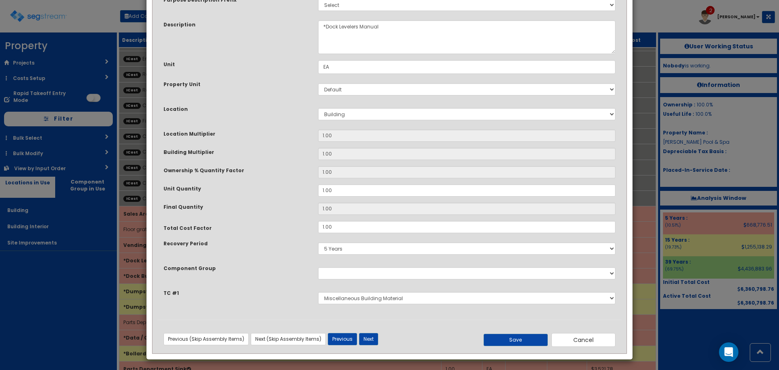
scroll to position [56, 0]
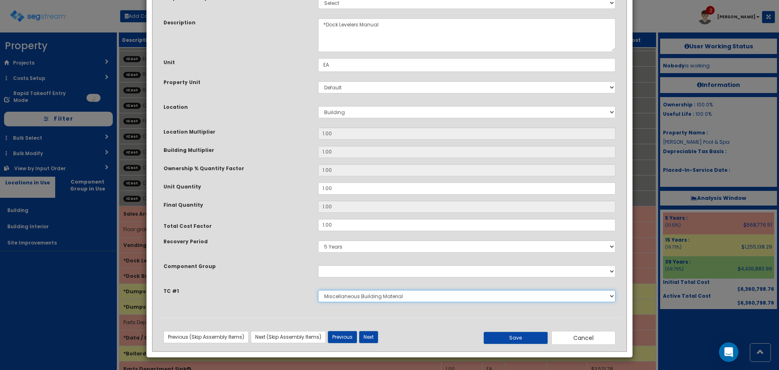
click at [377, 294] on select "Select Sitework Masonry Plumbing Electrical Mechanical Metal Stud / Gypsum Wall…" at bounding box center [466, 296] width 297 height 12
select select "5274322"
click at [318, 290] on select "Select Sitework Masonry Plumbing Electrical Mechanical Metal Stud / Gypsum Wall…" at bounding box center [466, 296] width 297 height 12
click at [293, 282] on div "Purpose Description Prefix Select Stair Construction, A/V System A/V System Equ…" at bounding box center [389, 152] width 464 height 330
click at [372, 337] on button "Next" at bounding box center [368, 337] width 19 height 12
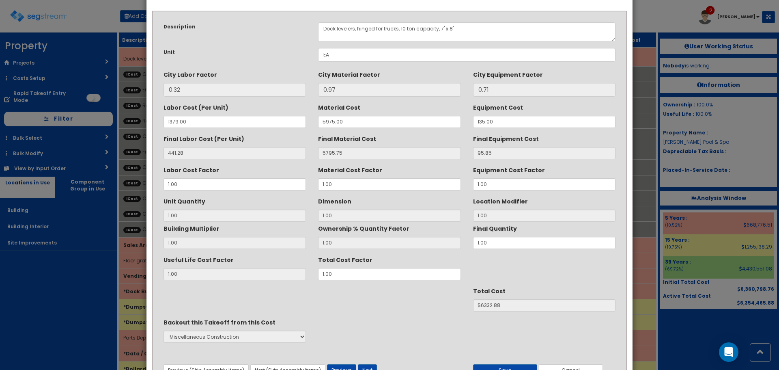
scroll to position [72, 0]
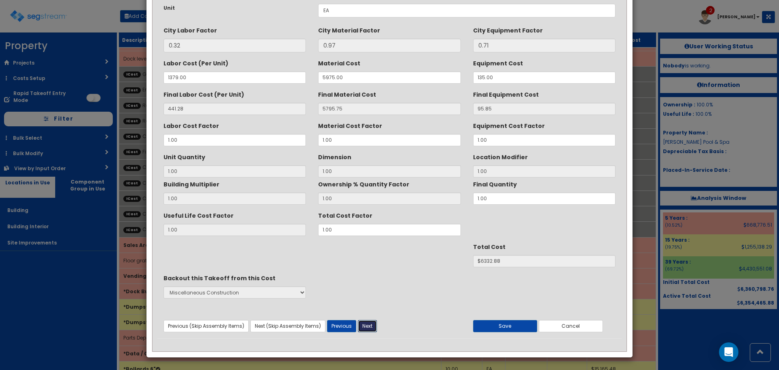
click at [364, 326] on button "Next" at bounding box center [367, 326] width 19 height 12
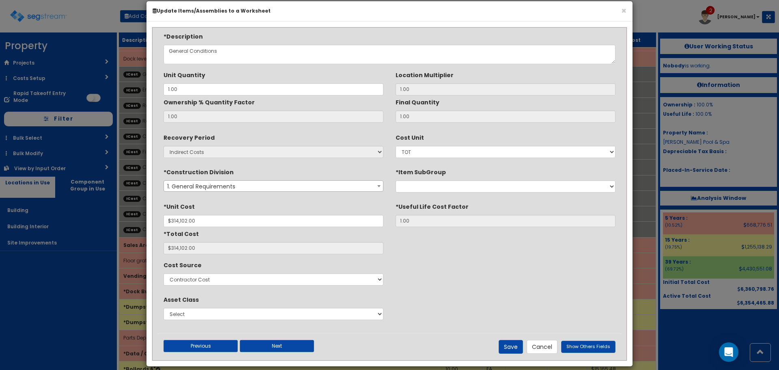
scroll to position [20, 0]
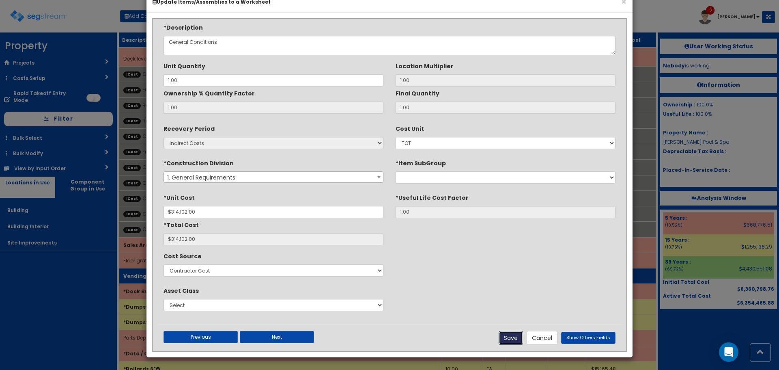
click at [523, 340] on button "Save" at bounding box center [511, 338] width 24 height 14
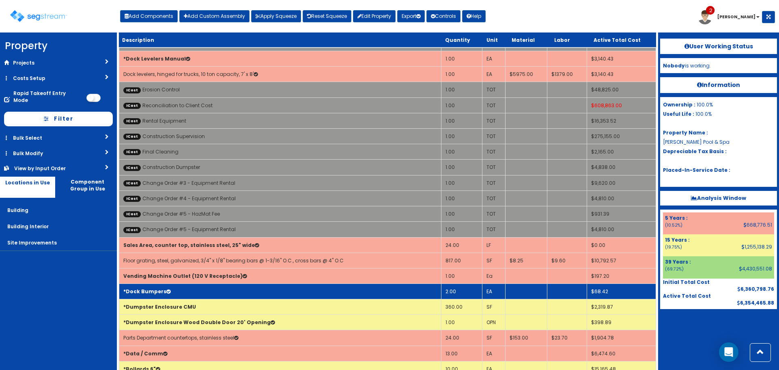
click at [219, 294] on td "*Dock Bumpers" at bounding box center [280, 290] width 322 height 15
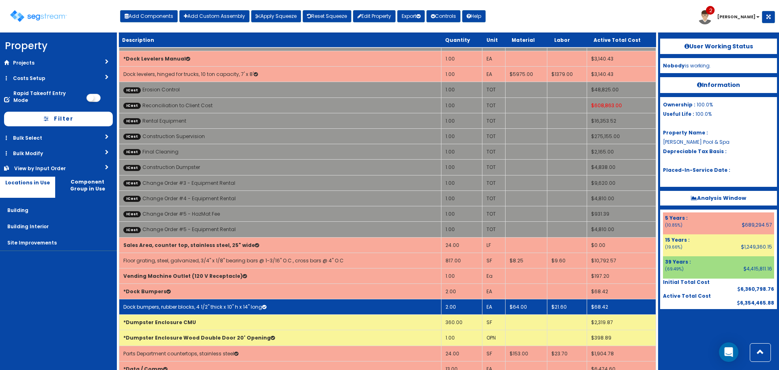
click at [215, 305] on link "Dock bumpers, rubber blocks, 4 1/2" thick x 10" h x 14" long" at bounding box center [194, 306] width 143 height 7
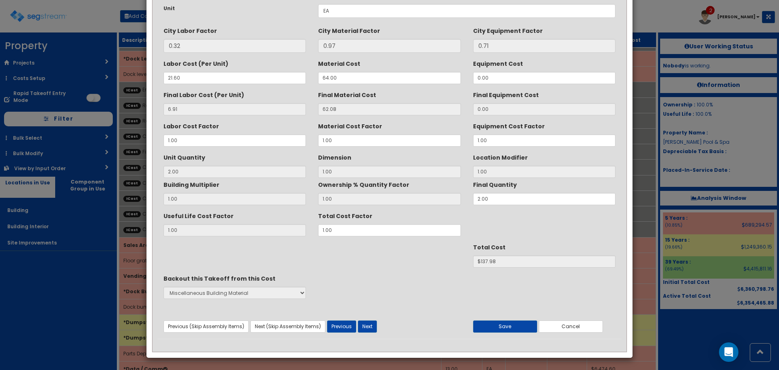
scroll to position [72, 0]
click at [373, 327] on button "Next" at bounding box center [367, 326] width 19 height 12
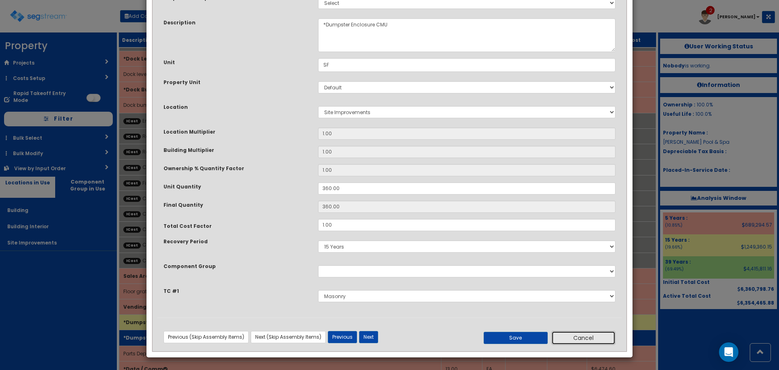
click at [573, 338] on button "Cancel" at bounding box center [583, 338] width 64 height 14
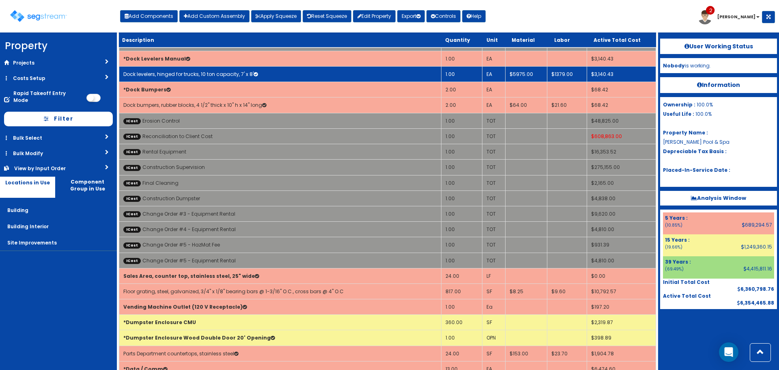
click at [254, 75] on icon at bounding box center [256, 74] width 4 height 5
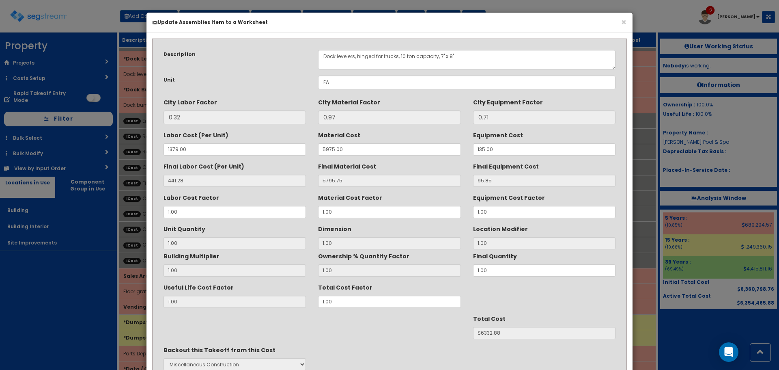
scroll to position [72, 0]
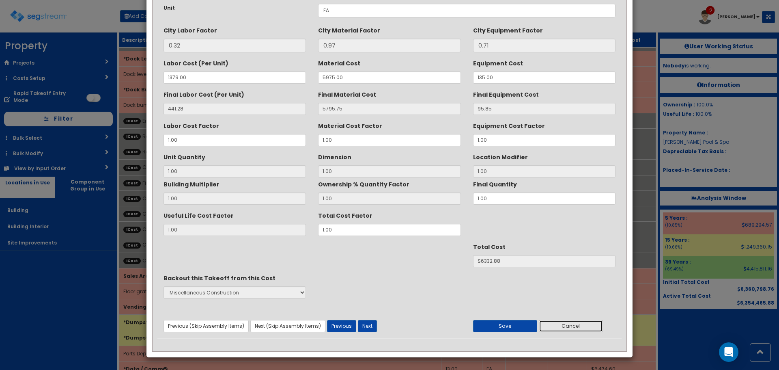
click at [553, 326] on button "Cancel" at bounding box center [571, 326] width 64 height 12
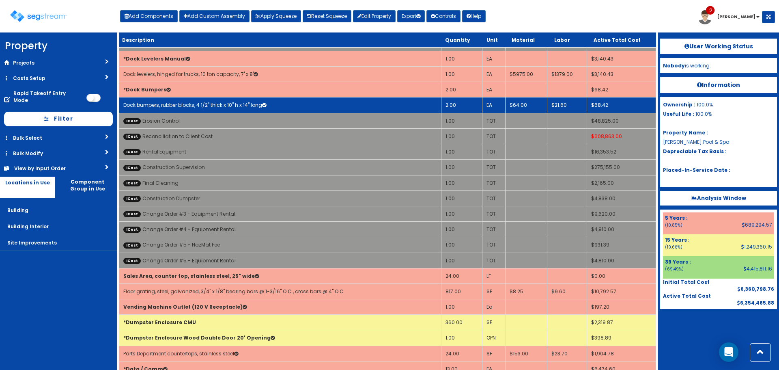
click at [251, 105] on link "Dock bumpers, rubber blocks, 4 1/2" thick x 10" h x 14" long" at bounding box center [194, 104] width 143 height 7
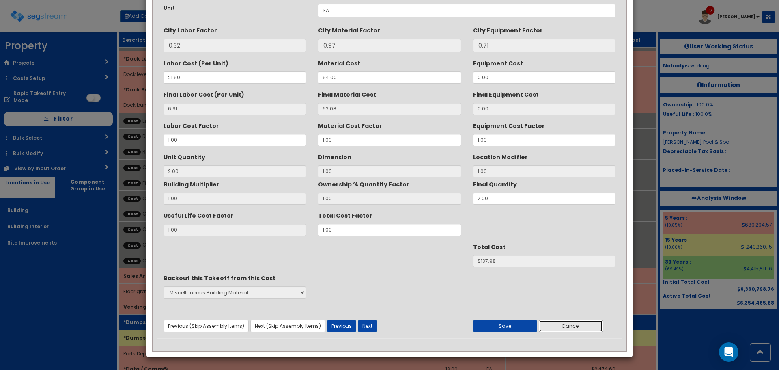
click at [563, 324] on button "Cancel" at bounding box center [571, 326] width 64 height 12
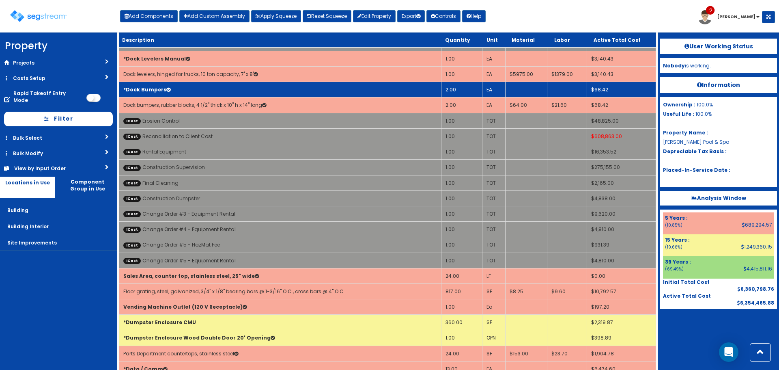
click at [224, 90] on td "*Dock Bumpers" at bounding box center [280, 89] width 322 height 15
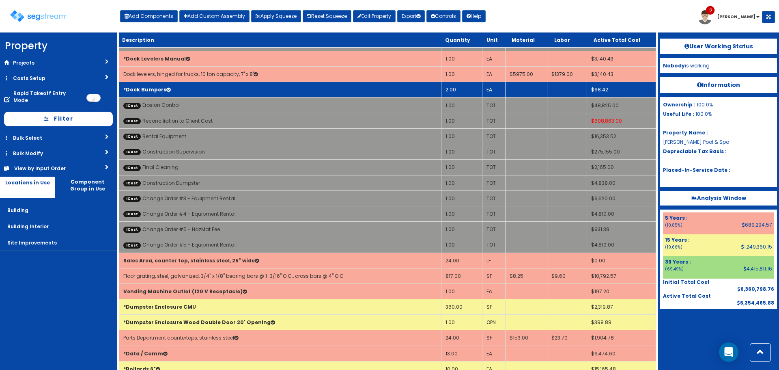
click at [224, 90] on td "*Dock Bumpers" at bounding box center [280, 89] width 322 height 15
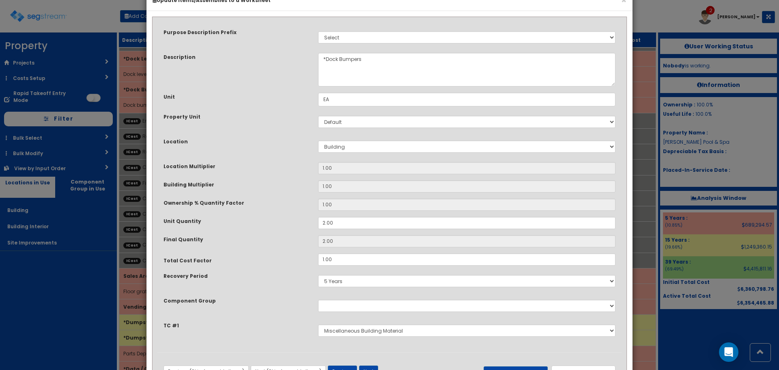
scroll to position [56, 0]
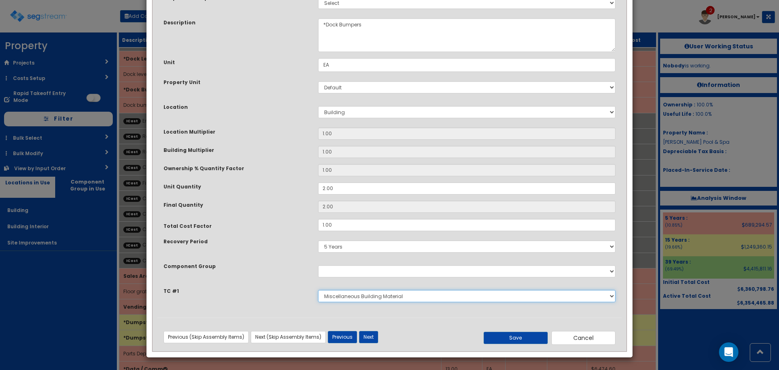
click at [351, 296] on select "Select Sitework Masonry Plumbing Electrical Mechanical Metal Stud / Gypsum Wall…" at bounding box center [466, 296] width 297 height 12
select select "5274322"
click at [318, 290] on select "Select Sitework Masonry Plumbing Electrical Mechanical Metal Stud / Gypsum Wall…" at bounding box center [466, 296] width 297 height 12
click at [503, 333] on button "Save" at bounding box center [516, 337] width 64 height 12
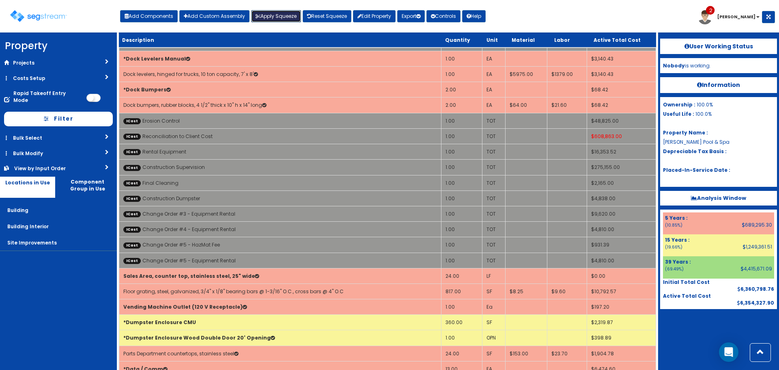
click at [289, 17] on button "Apply Squeeze" at bounding box center [276, 16] width 50 height 12
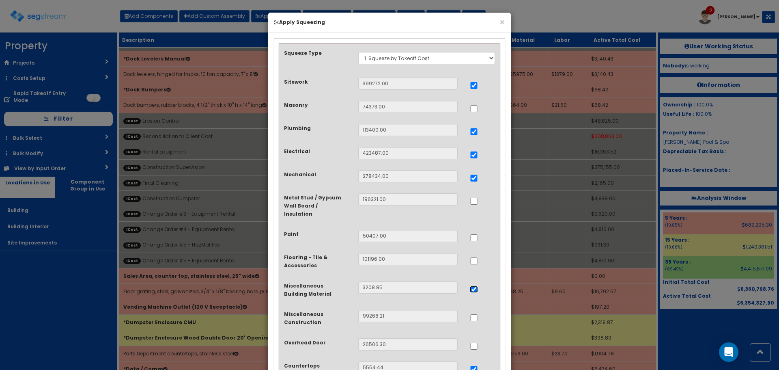
click at [473, 286] on input "..." at bounding box center [474, 289] width 8 height 7
checkbox input "false"
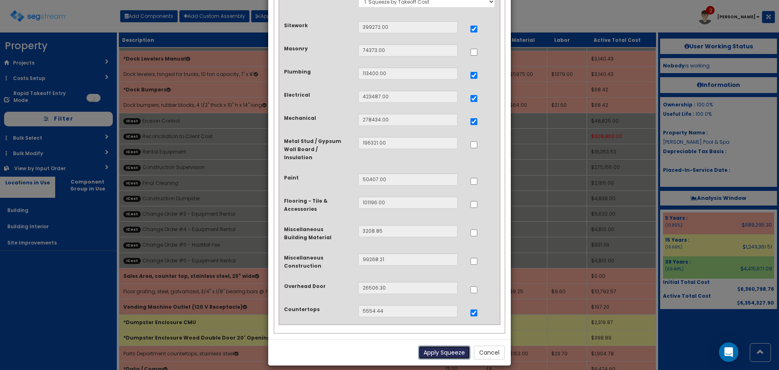
click at [443, 345] on button "Apply Squeeze" at bounding box center [444, 352] width 52 height 14
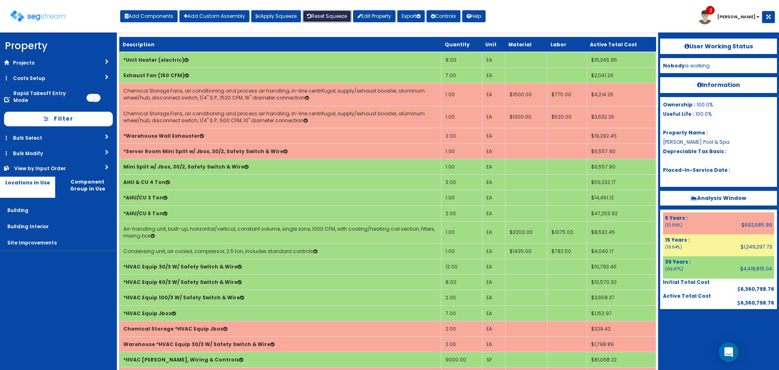
click at [335, 17] on link "Reset Squeeze" at bounding box center [327, 16] width 49 height 12
click at [282, 19] on button "Apply Squeeze" at bounding box center [276, 16] width 50 height 12
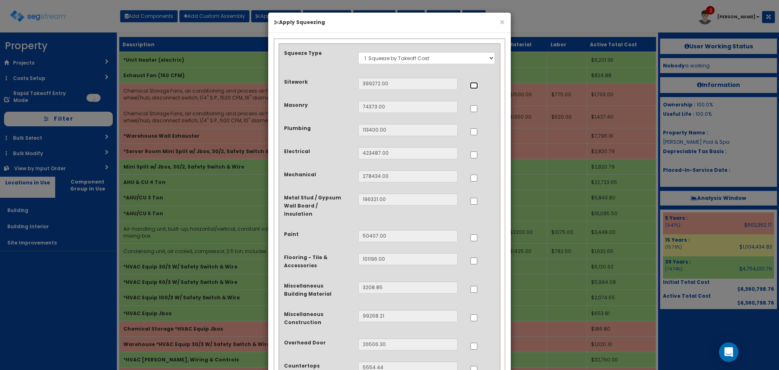
click at [472, 85] on input "..." at bounding box center [474, 85] width 8 height 7
checkbox input "true"
click at [477, 133] on input "..." at bounding box center [474, 131] width 8 height 7
checkbox input "true"
click at [473, 154] on input "..." at bounding box center [474, 154] width 8 height 7
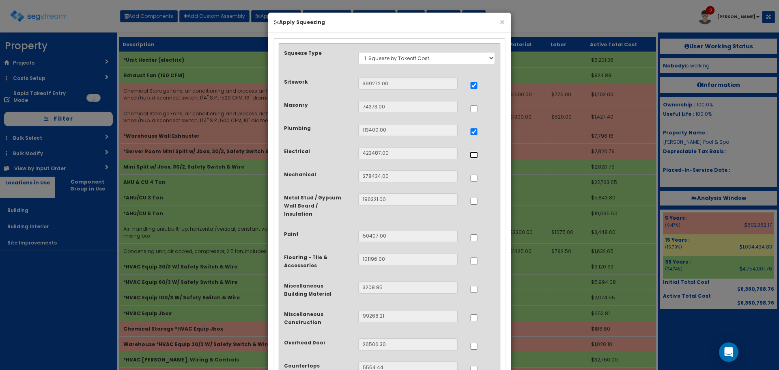
checkbox input "true"
click at [475, 177] on input "..." at bounding box center [474, 177] width 8 height 7
checkbox input "true"
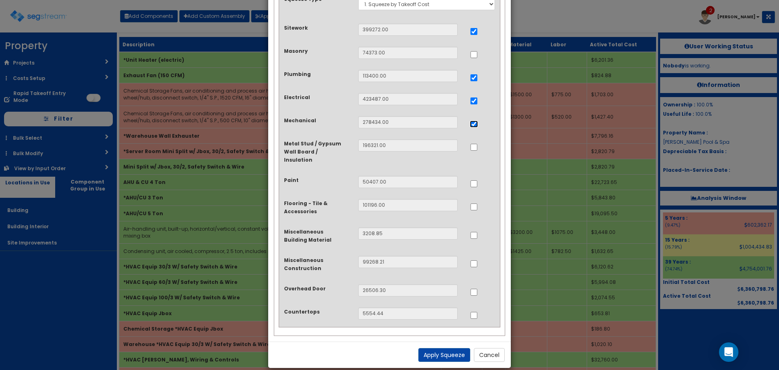
scroll to position [56, 0]
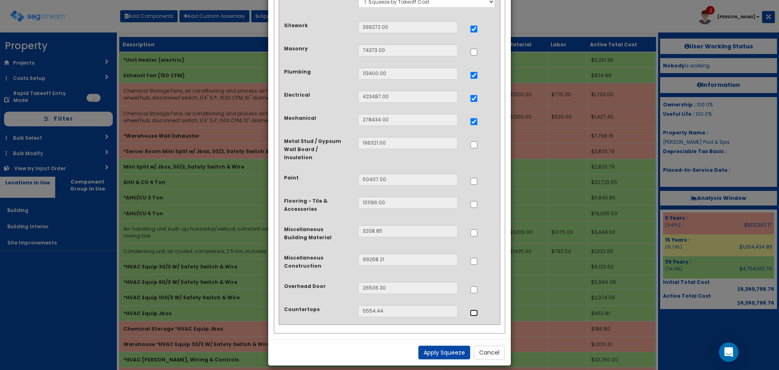
click at [476, 309] on input "..." at bounding box center [474, 312] width 8 height 7
checkbox input "true"
click at [455, 345] on button "Apply Squeeze" at bounding box center [444, 352] width 52 height 14
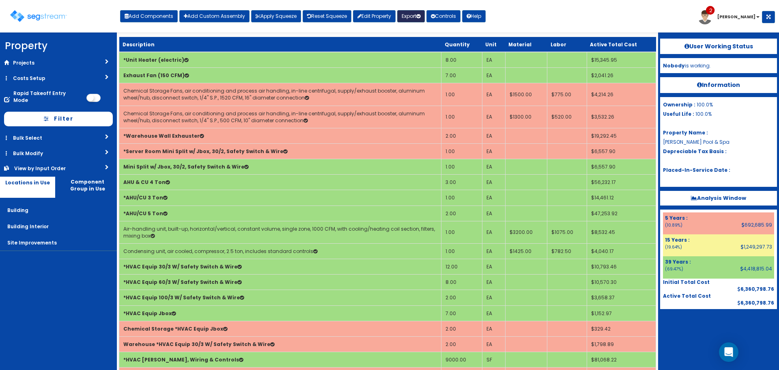
click at [422, 13] on button "Export" at bounding box center [411, 16] width 28 height 12
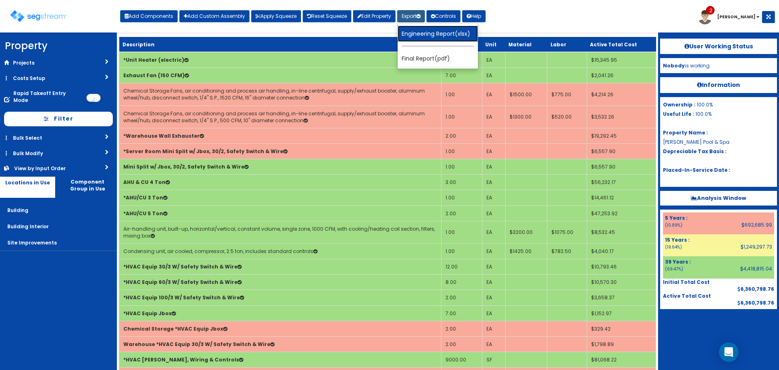
click at [429, 33] on link "Engineering Report(xlsx)" at bounding box center [438, 34] width 80 height 16
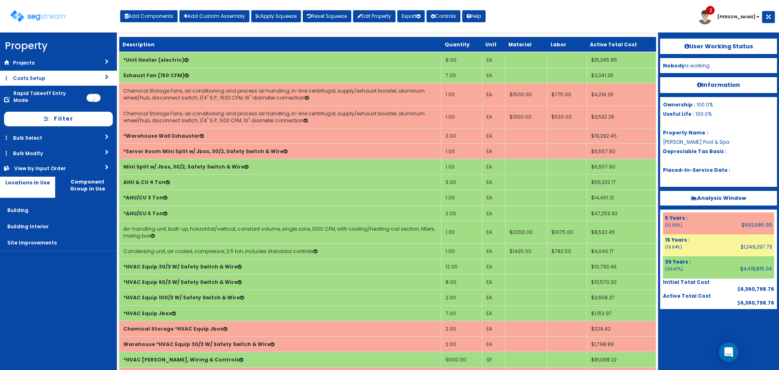
click at [39, 76] on link "Costs Setup" at bounding box center [58, 78] width 117 height 15
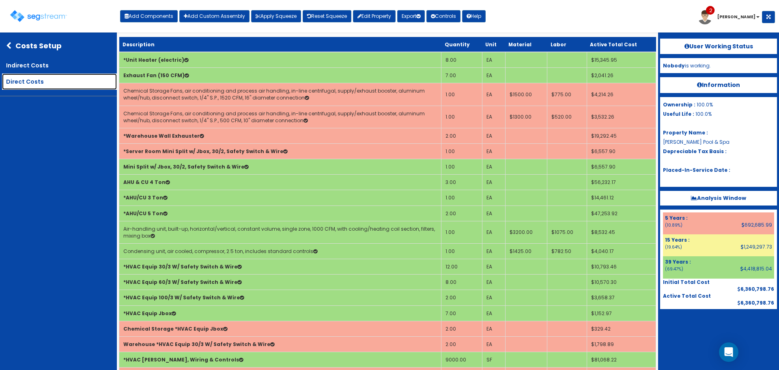
click at [70, 82] on link "Direct Costs" at bounding box center [59, 81] width 115 height 16
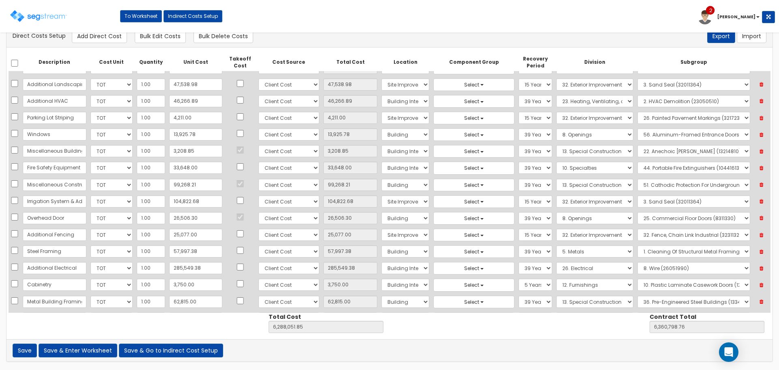
scroll to position [527, 0]
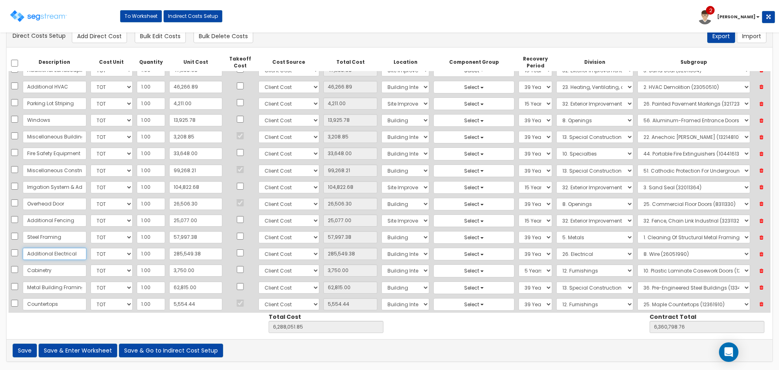
click at [62, 253] on input "Additional Electrical" at bounding box center [55, 253] width 64 height 12
click at [605, 255] on select "Select 1. General Requirements 2. Existing Conditions 3. Concrete 4. Masonry 5.…" at bounding box center [594, 253] width 77 height 12
click at [556, 247] on select "Select 1. General Requirements 2. Existing Conditions 3. Concrete 4. Masonry 5.…" at bounding box center [594, 253] width 77 height 12
click at [589, 257] on select "Select 1. General Requirements 2. Existing Conditions 3. Concrete 4. Masonry 5.…" at bounding box center [594, 253] width 77 height 12
select select "26"
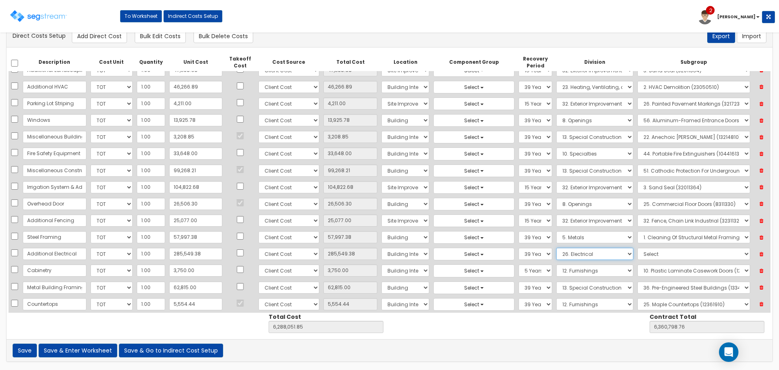
click at [556, 247] on select "Select 1. General Requirements 2. Existing Conditions 3. Concrete 4. Masonry 5.…" at bounding box center [594, 253] width 77 height 12
click at [685, 254] on select "Select" at bounding box center [693, 253] width 113 height 12
select select "26053940"
click at [637, 247] on select "Select" at bounding box center [693, 253] width 113 height 12
click at [99, 351] on button "Save & Enter Worksheet" at bounding box center [78, 350] width 79 height 14
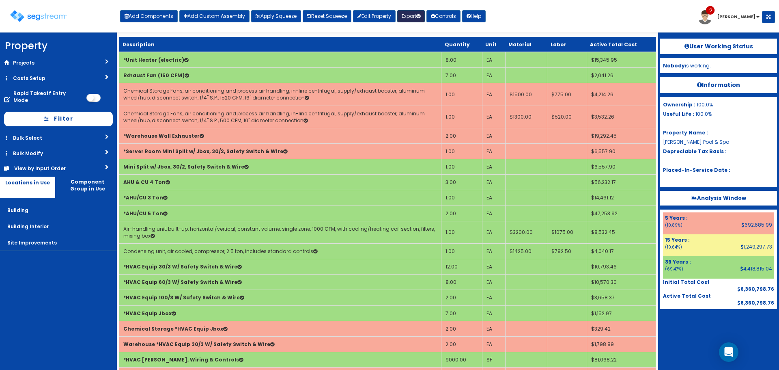
click at [412, 18] on button "Export" at bounding box center [411, 16] width 28 height 12
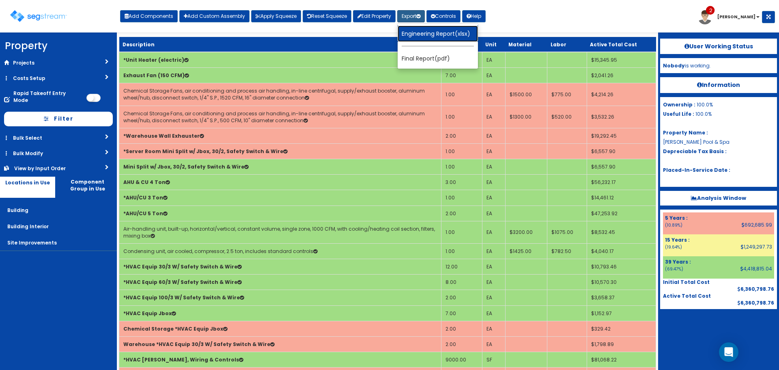
click at [422, 37] on link "Engineering Report(xlsx)" at bounding box center [438, 34] width 80 height 16
